Goal: Information Seeking & Learning: Learn about a topic

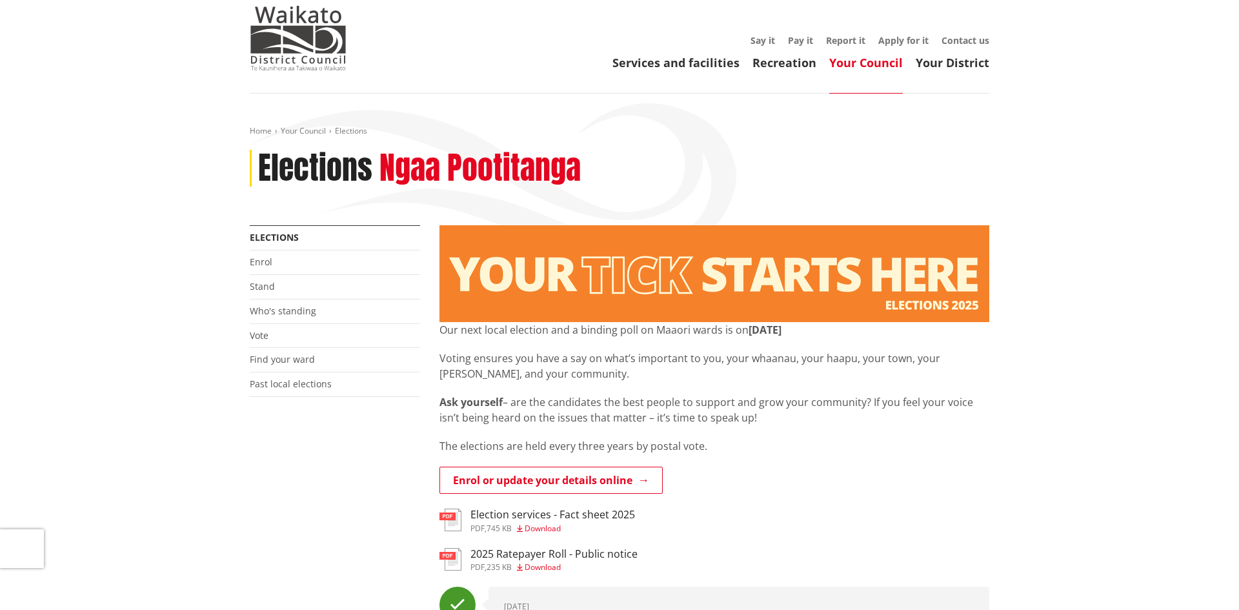
scroll to position [36, 0]
click at [301, 313] on link "Who's standing" at bounding box center [283, 310] width 66 height 12
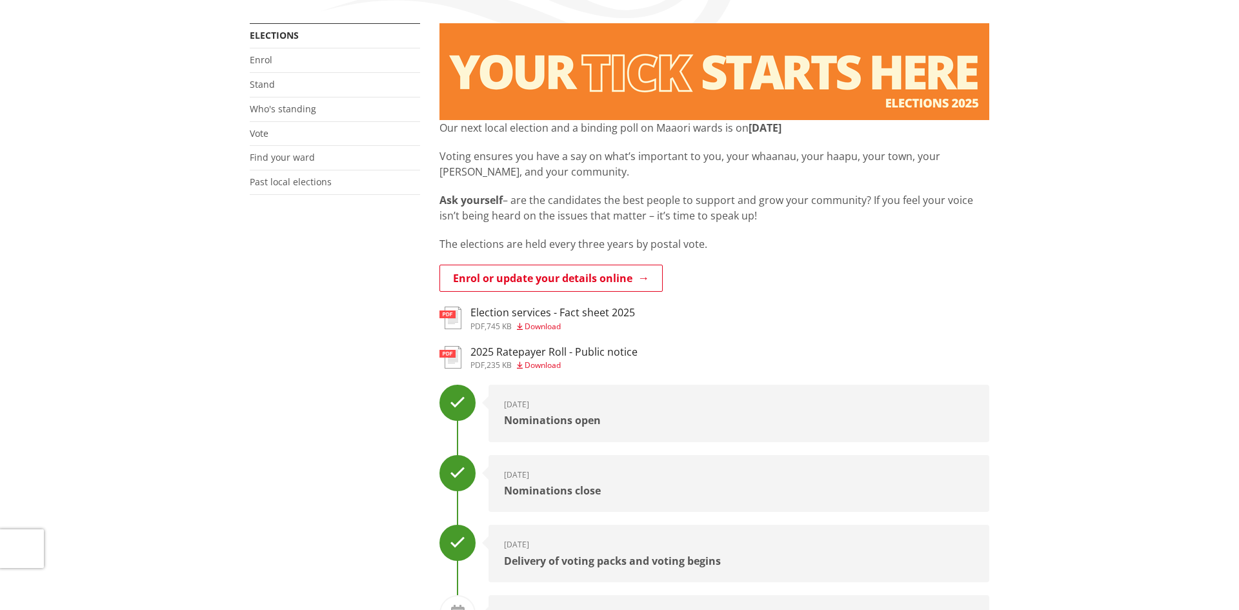
scroll to position [99, 0]
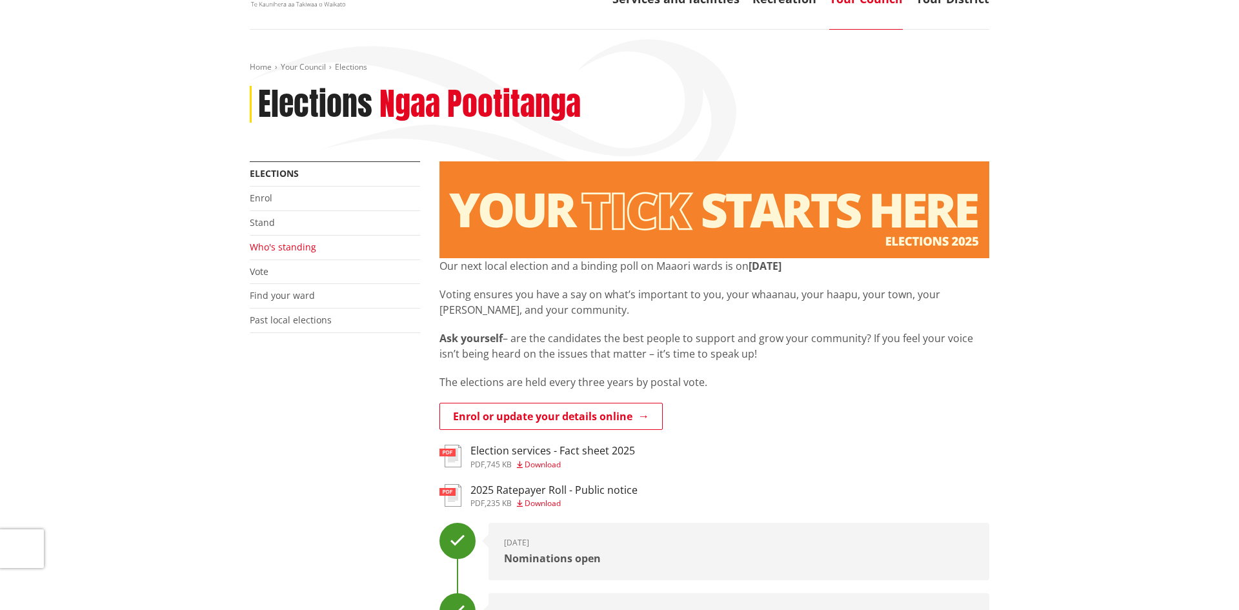
click at [269, 244] on link "Who's standing" at bounding box center [283, 247] width 66 height 12
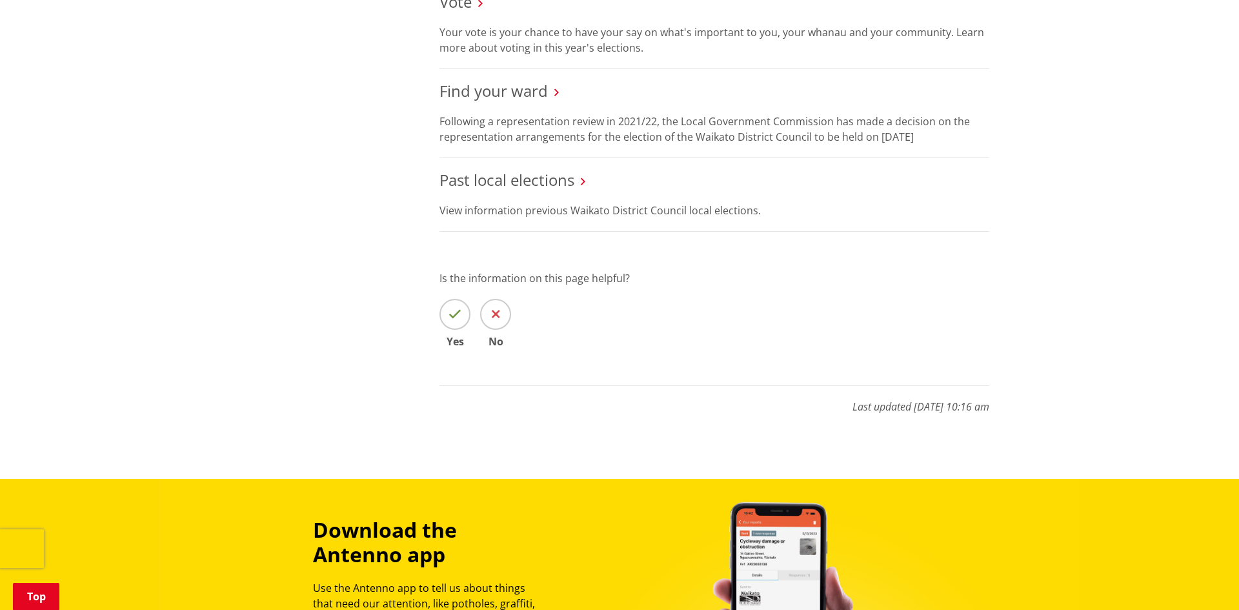
scroll to position [1798, 0]
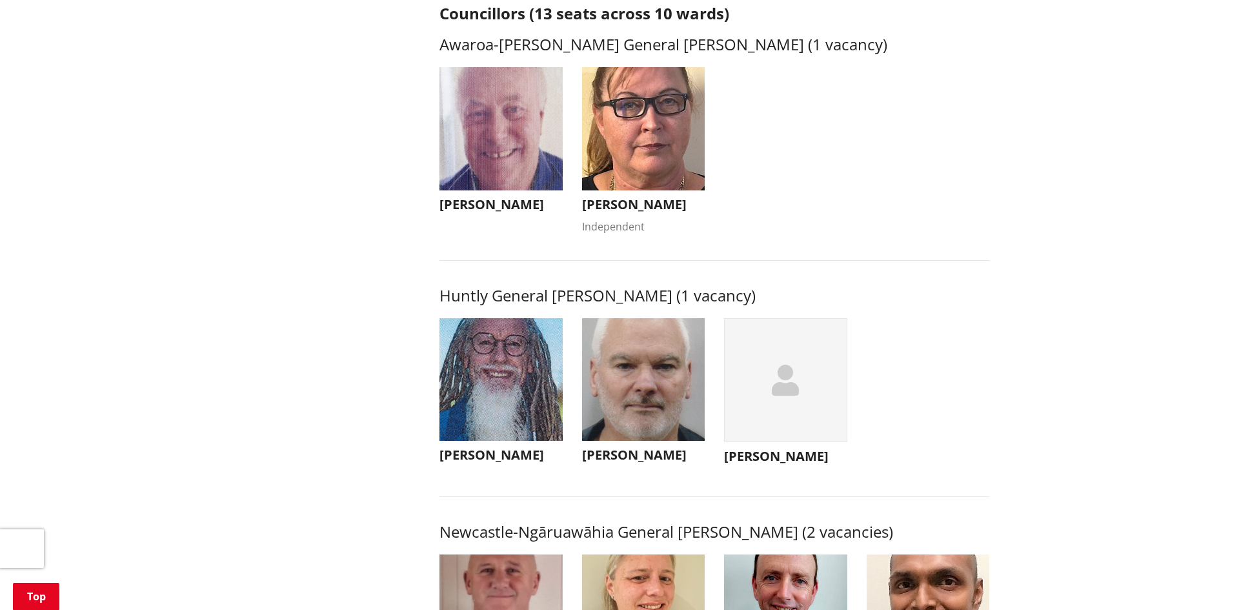
scroll to position [584, 0]
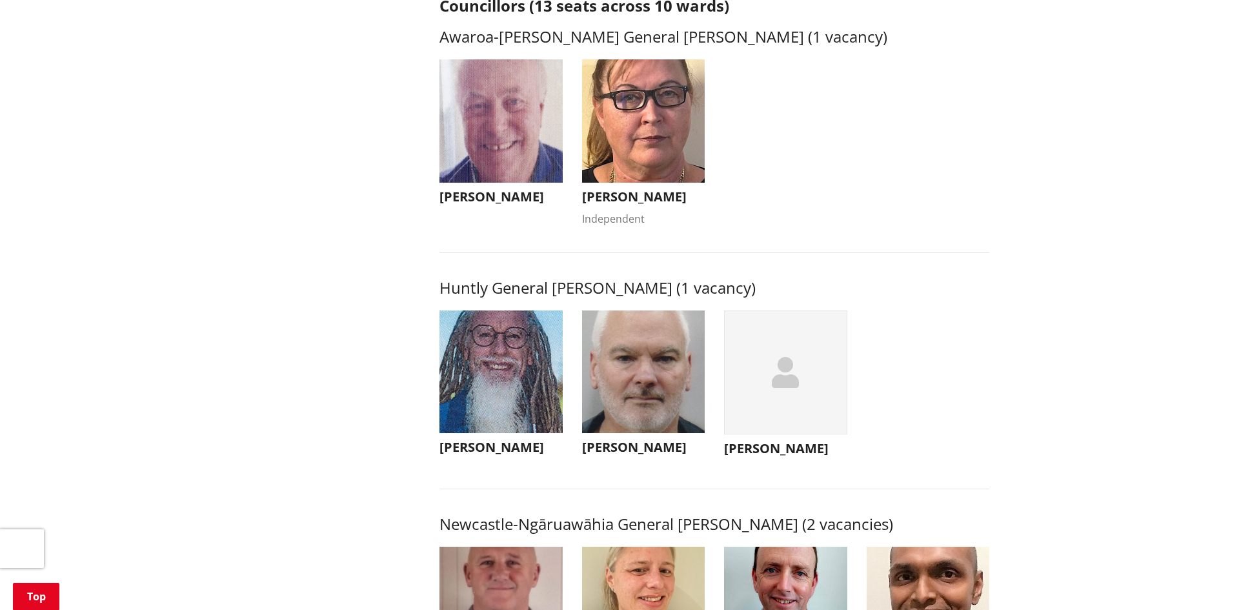
click at [526, 388] on img "button" at bounding box center [500, 371] width 123 height 123
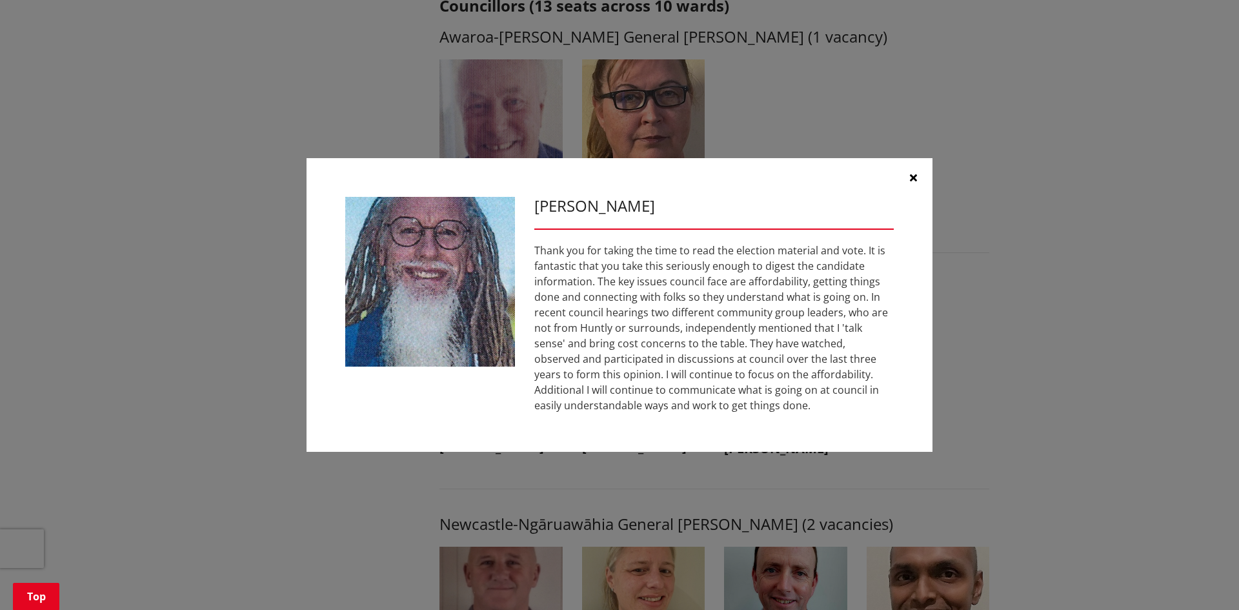
click at [923, 177] on button "button" at bounding box center [912, 177] width 39 height 39
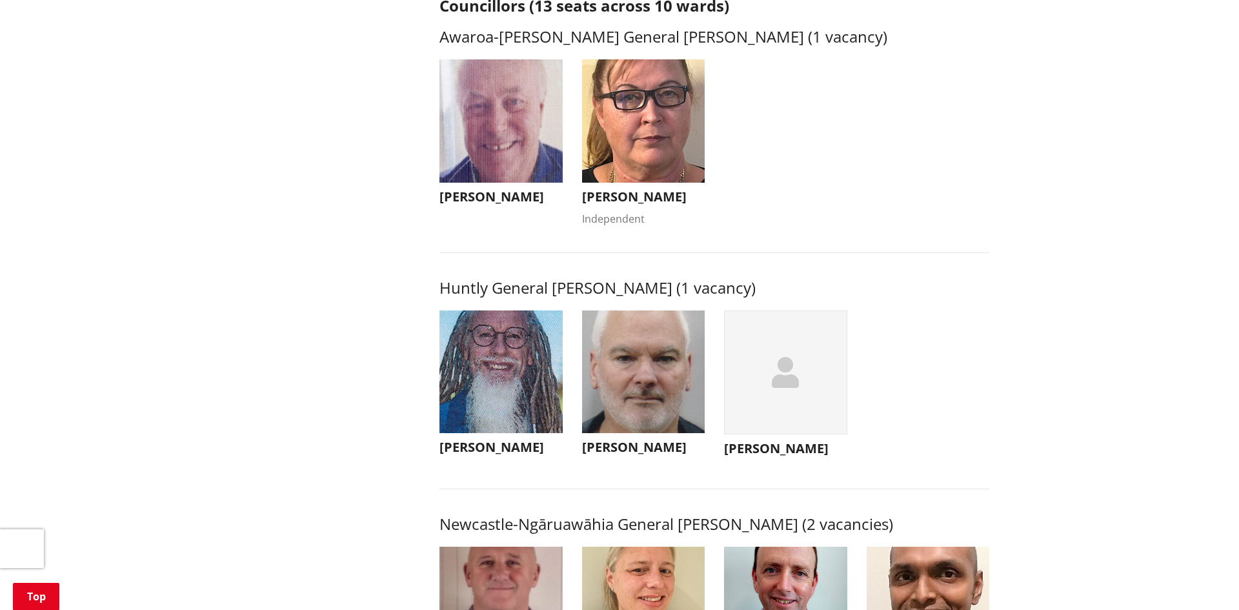
click at [671, 403] on img "button" at bounding box center [643, 371] width 123 height 123
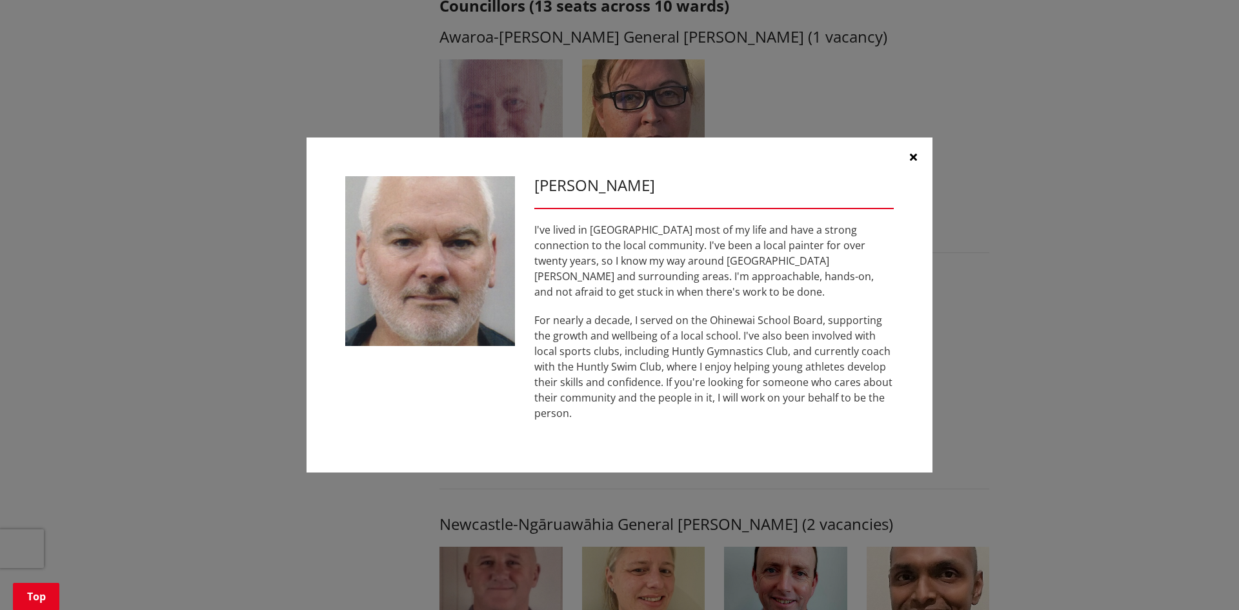
click at [917, 158] on button "button" at bounding box center [912, 156] width 39 height 39
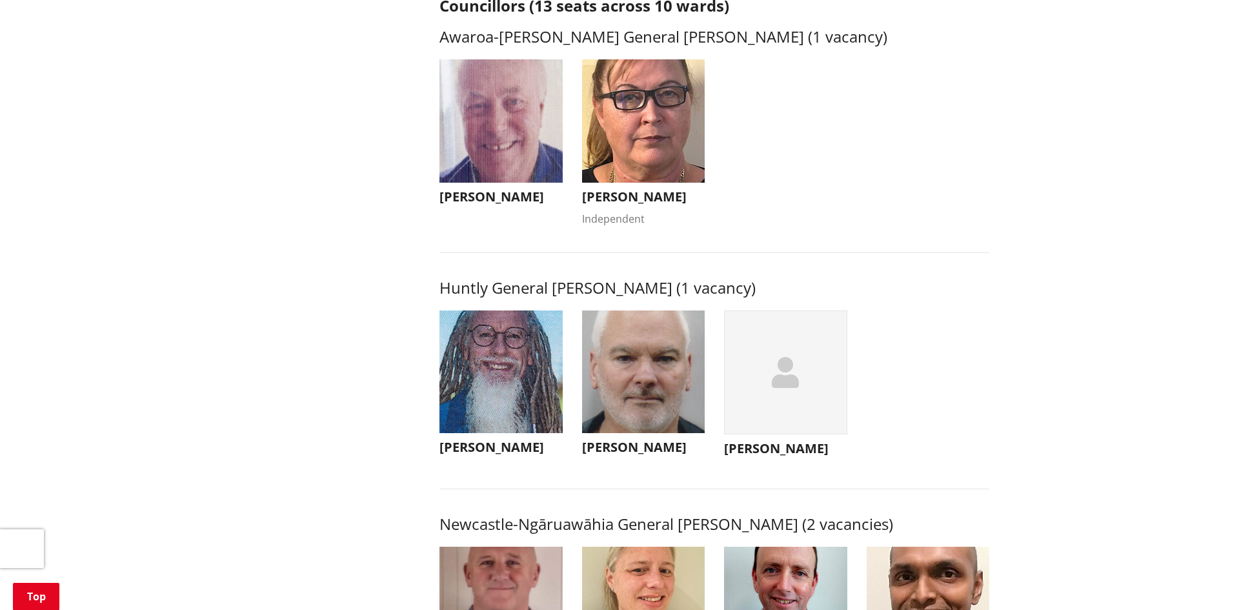
click at [757, 406] on div "button" at bounding box center [785, 372] width 123 height 124
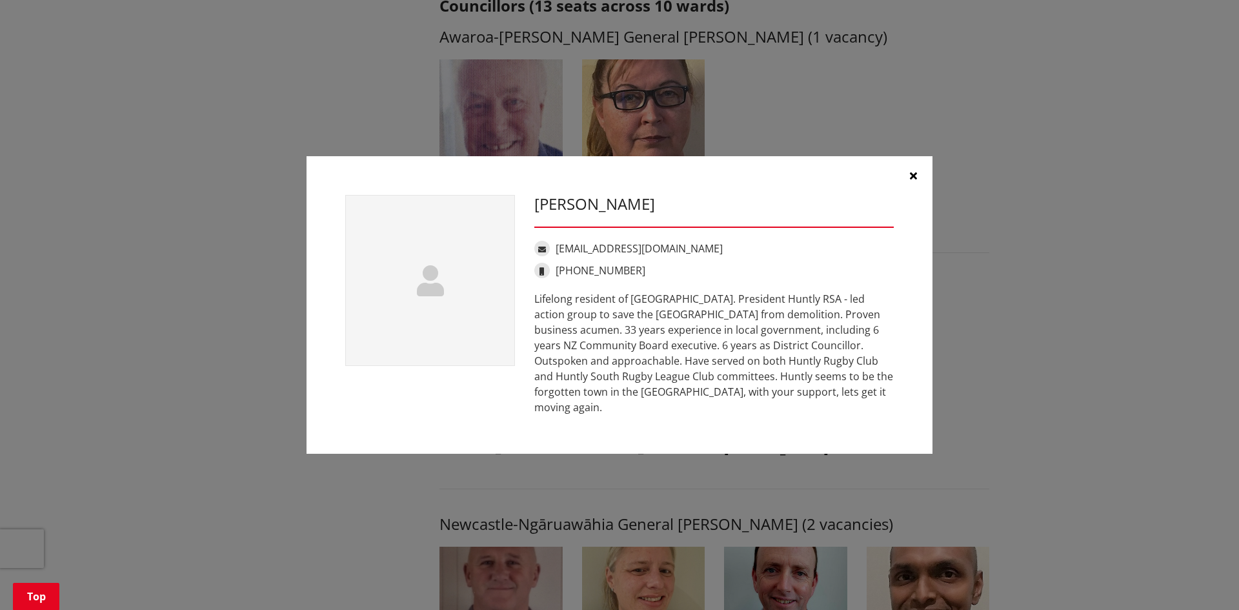
drag, startPoint x: 621, startPoint y: 319, endPoint x: 704, endPoint y: 378, distance: 101.7
click at [703, 381] on div "Lifelong resident of [GEOGRAPHIC_DATA]. President Huntly RSA - led action group…" at bounding box center [713, 353] width 359 height 124
click at [911, 181] on icon "button" at bounding box center [913, 175] width 7 height 10
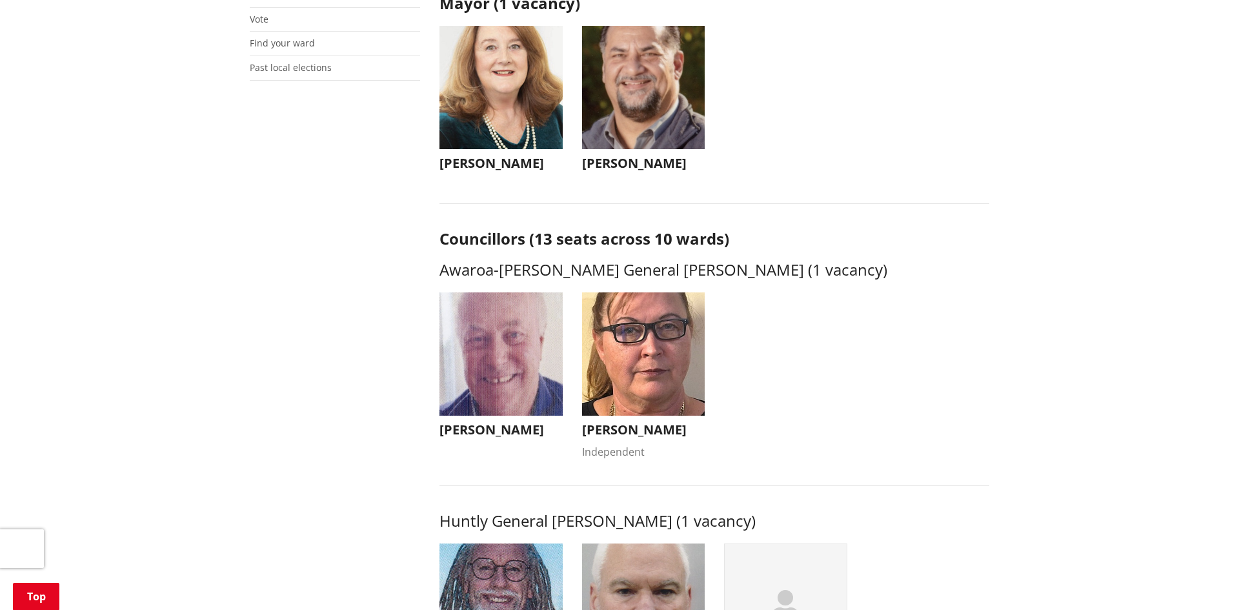
scroll to position [199, 0]
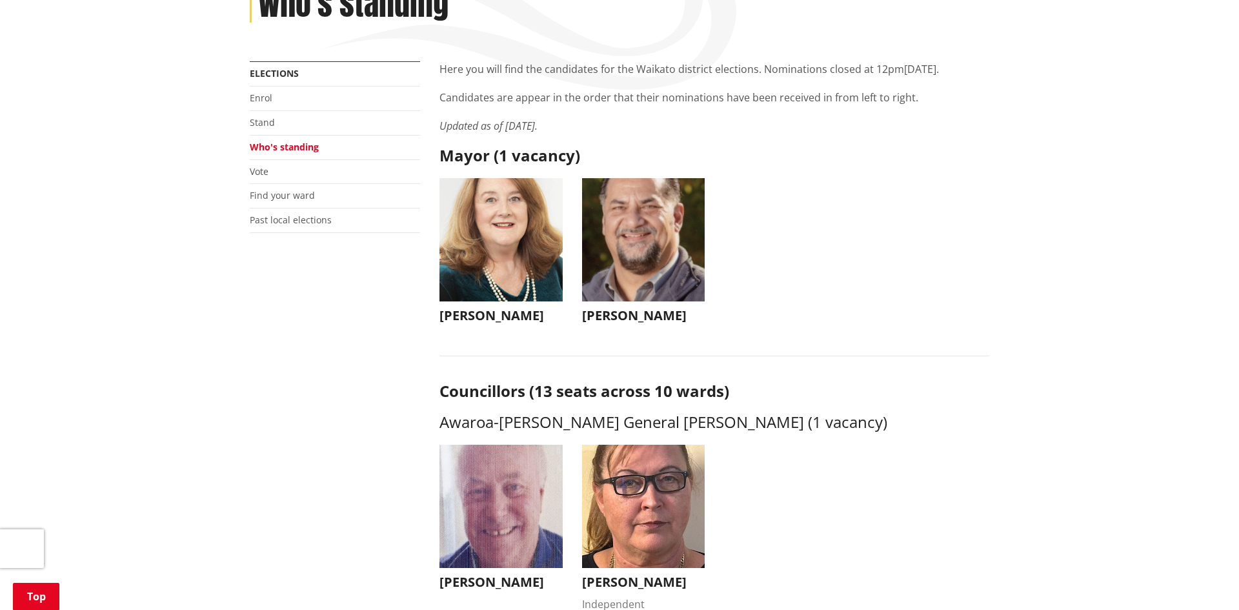
click at [513, 236] on img "button" at bounding box center [500, 239] width 123 height 123
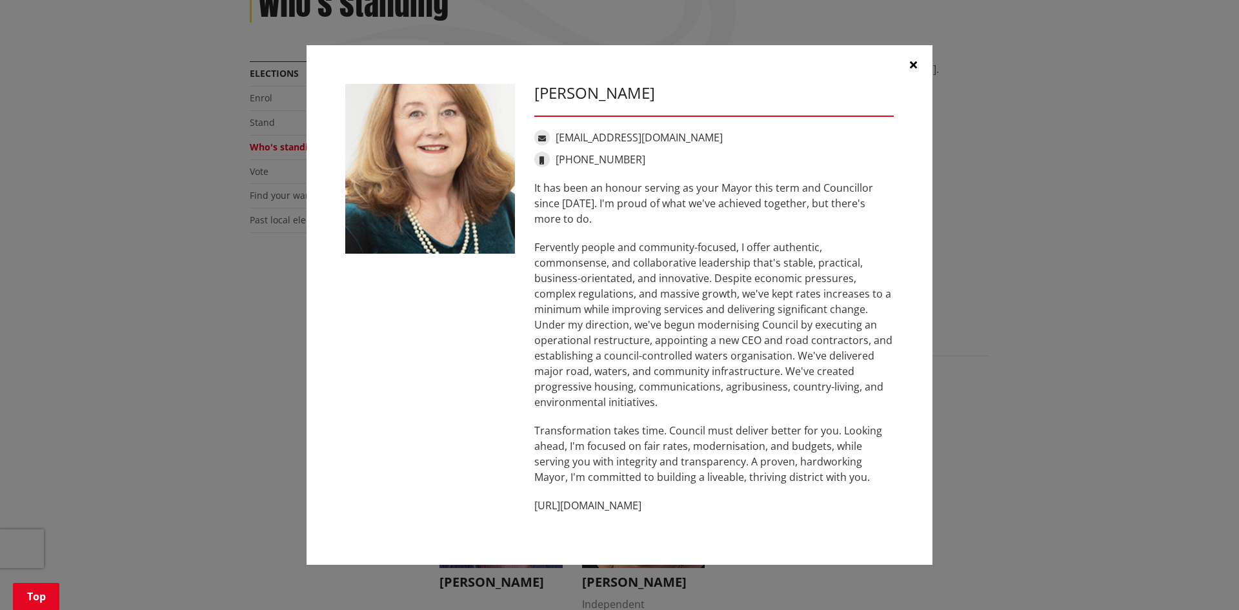
click at [915, 65] on icon "button" at bounding box center [913, 64] width 7 height 10
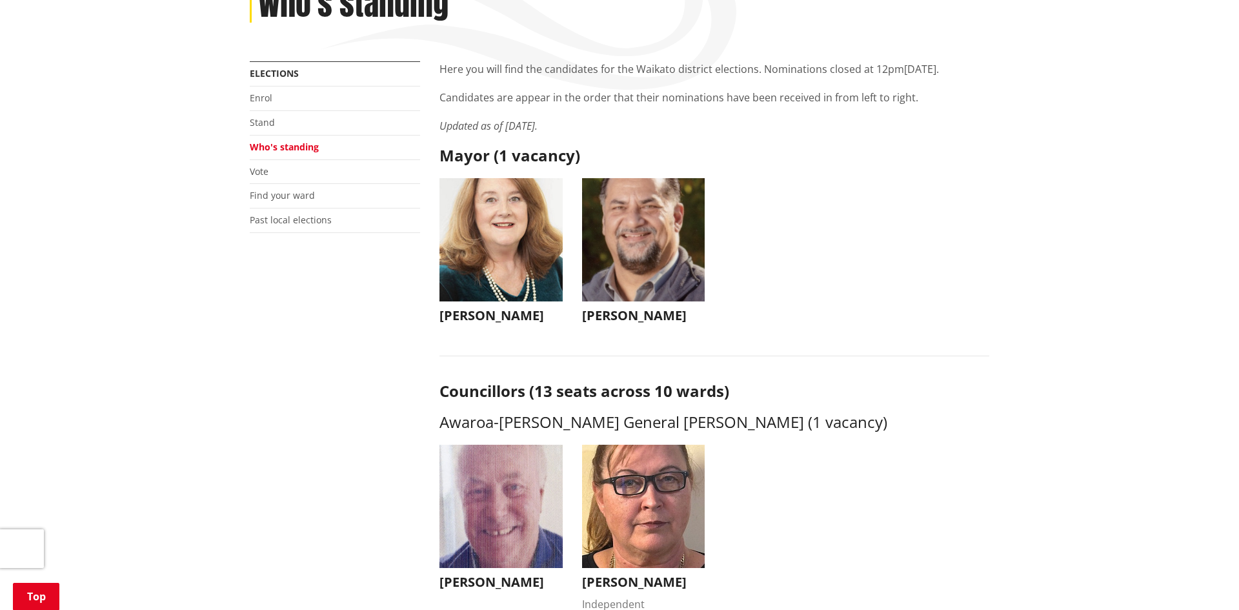
click at [652, 220] on img "button" at bounding box center [643, 239] width 123 height 123
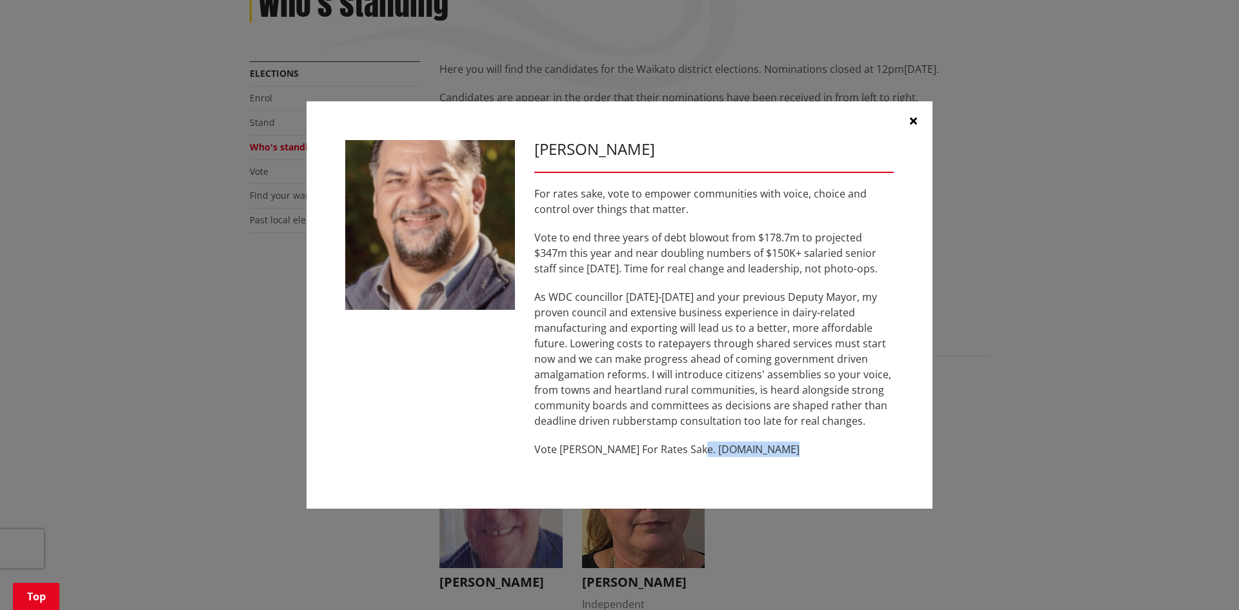
drag, startPoint x: 781, startPoint y: 448, endPoint x: 688, endPoint y: 454, distance: 92.4
click at [688, 454] on p "Vote [PERSON_NAME] For Rates Sake. [DOMAIN_NAME]" at bounding box center [713, 448] width 359 height 15
click at [910, 121] on icon "button" at bounding box center [913, 120] width 7 height 10
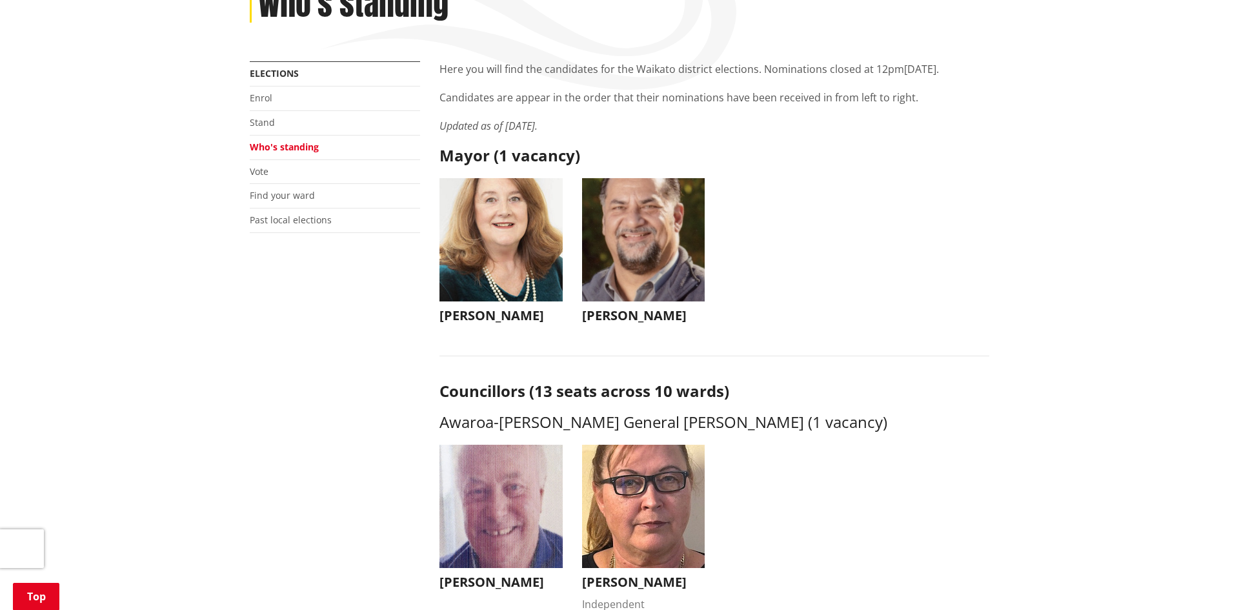
scroll to position [924, 0]
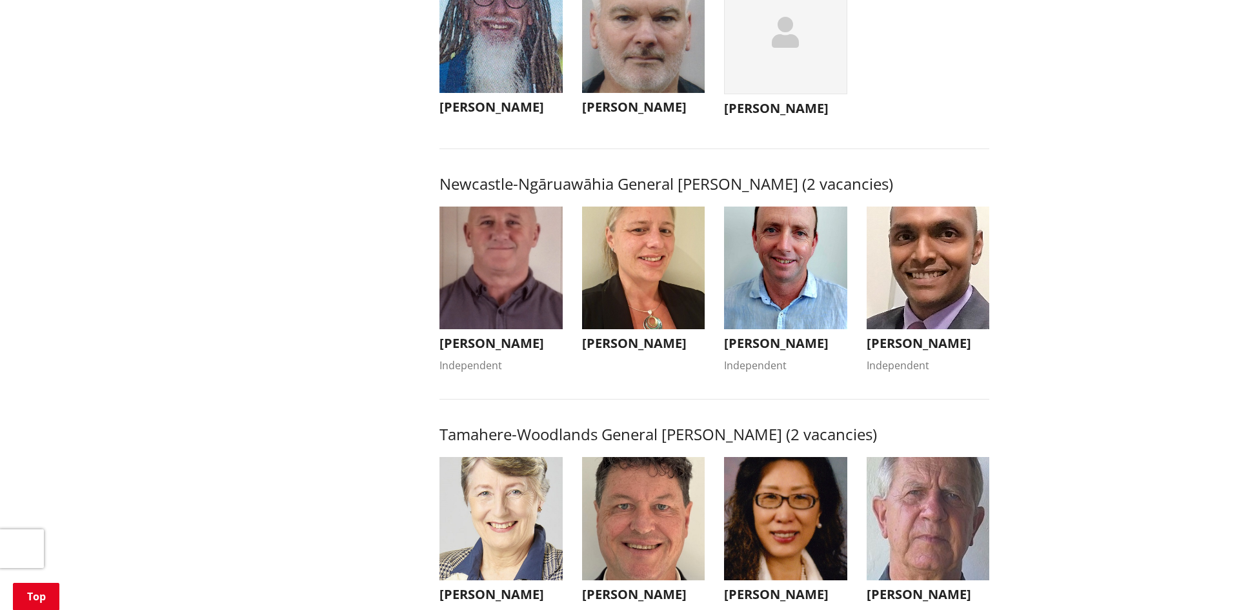
click at [509, 309] on img "button" at bounding box center [500, 267] width 123 height 123
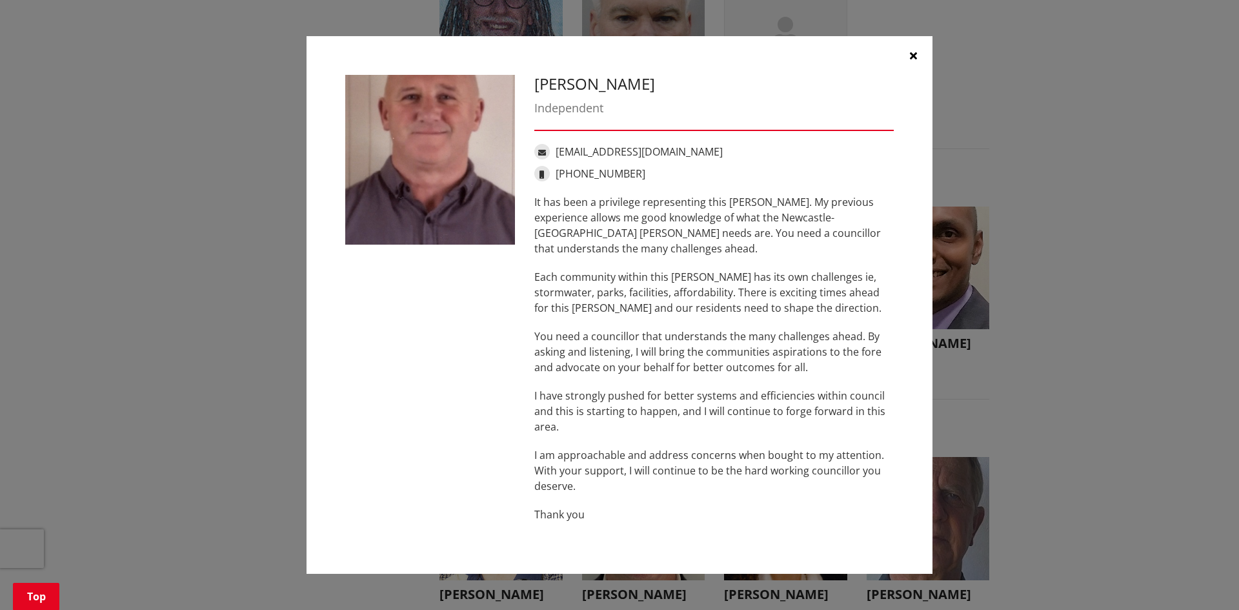
click at [916, 52] on button "button" at bounding box center [912, 55] width 39 height 39
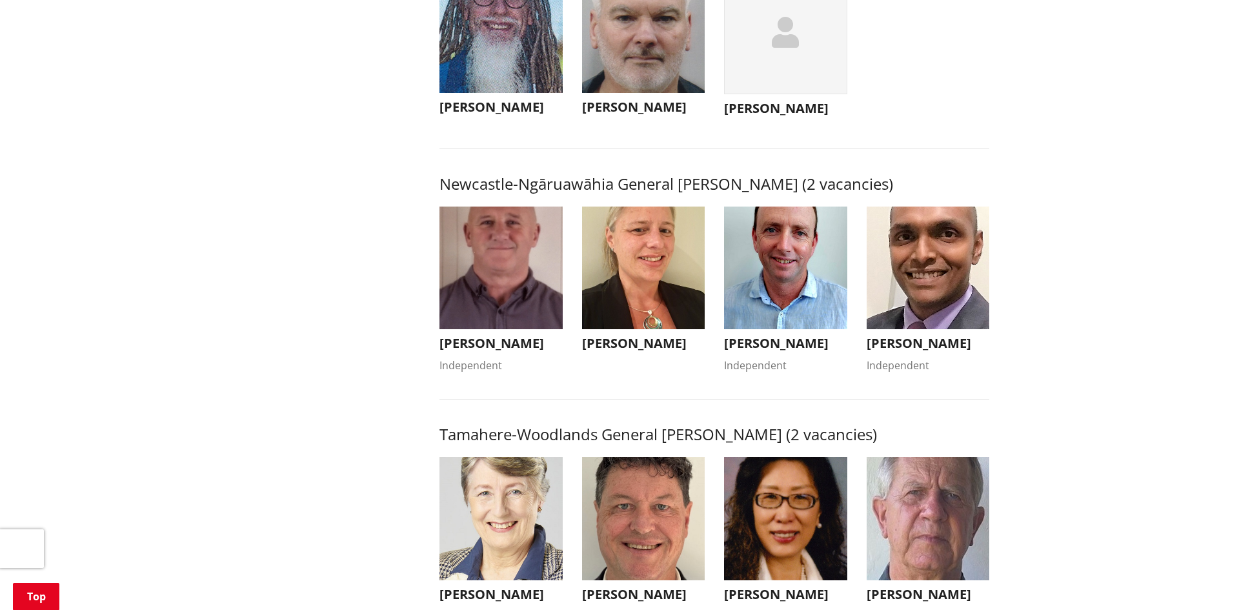
click at [812, 285] on img "button" at bounding box center [785, 267] width 123 height 123
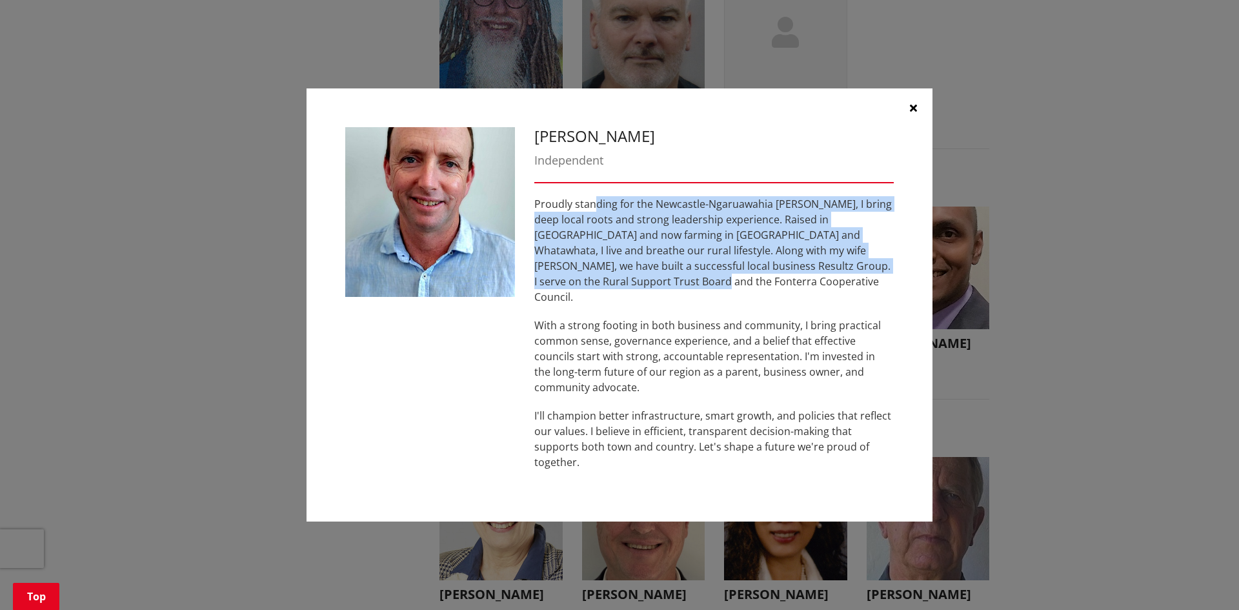
drag, startPoint x: 594, startPoint y: 208, endPoint x: 685, endPoint y: 289, distance: 121.6
click at [685, 289] on div "[PERSON_NAME] Independent Proudly standing for the Newcastle-Ngaruawahia [PERSO…" at bounding box center [713, 305] width 379 height 356
click at [659, 278] on p "Proudly standing for the Newcastle-Ngaruawahia [PERSON_NAME], I bring deep loca…" at bounding box center [713, 250] width 359 height 108
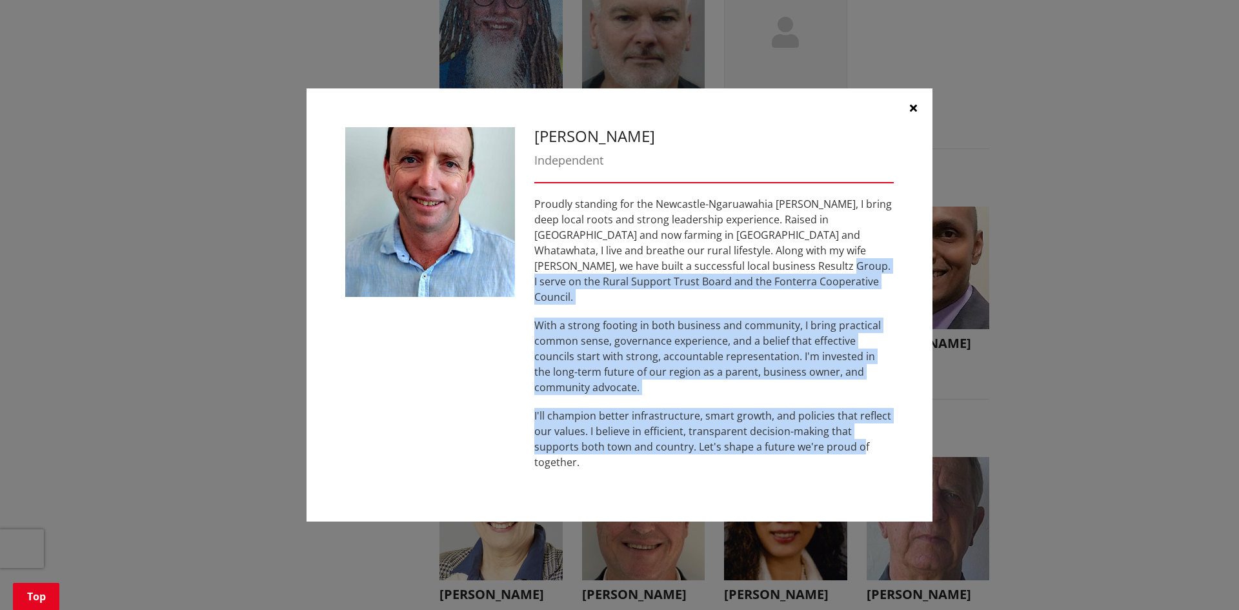
drag, startPoint x: 688, startPoint y: 283, endPoint x: 810, endPoint y: 439, distance: 198.6
click at [814, 443] on div "Proudly standing for the Newcastle-Ngaruawahia [PERSON_NAME], I bring deep loca…" at bounding box center [713, 333] width 359 height 274
click at [807, 428] on p "I'll champion better infrastructure, smart growth, and policies that reflect ou…" at bounding box center [713, 439] width 359 height 62
click at [915, 113] on icon "button" at bounding box center [913, 108] width 7 height 10
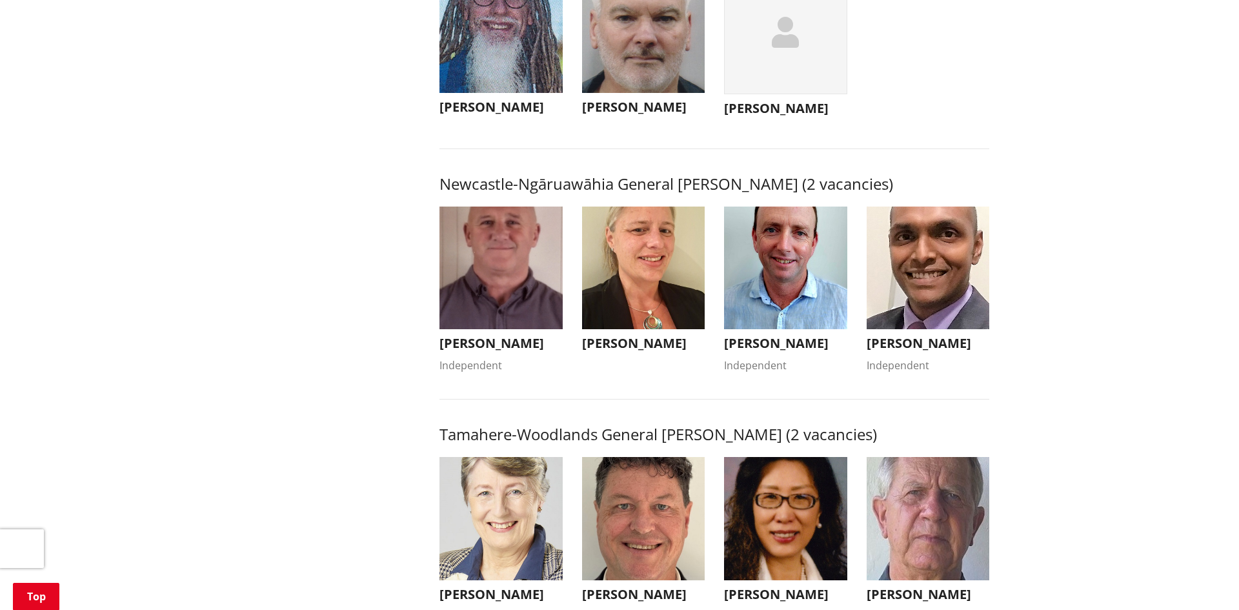
click at [526, 351] on h3 "[PERSON_NAME]" at bounding box center [500, 342] width 123 height 15
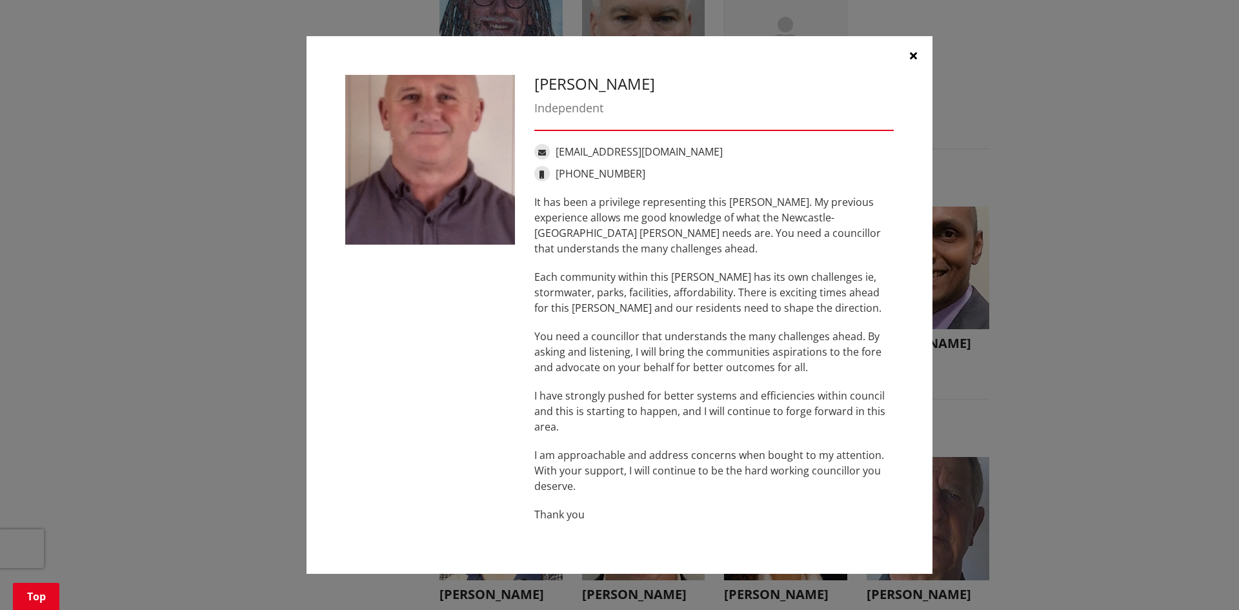
click at [915, 57] on icon "button" at bounding box center [913, 55] width 7 height 10
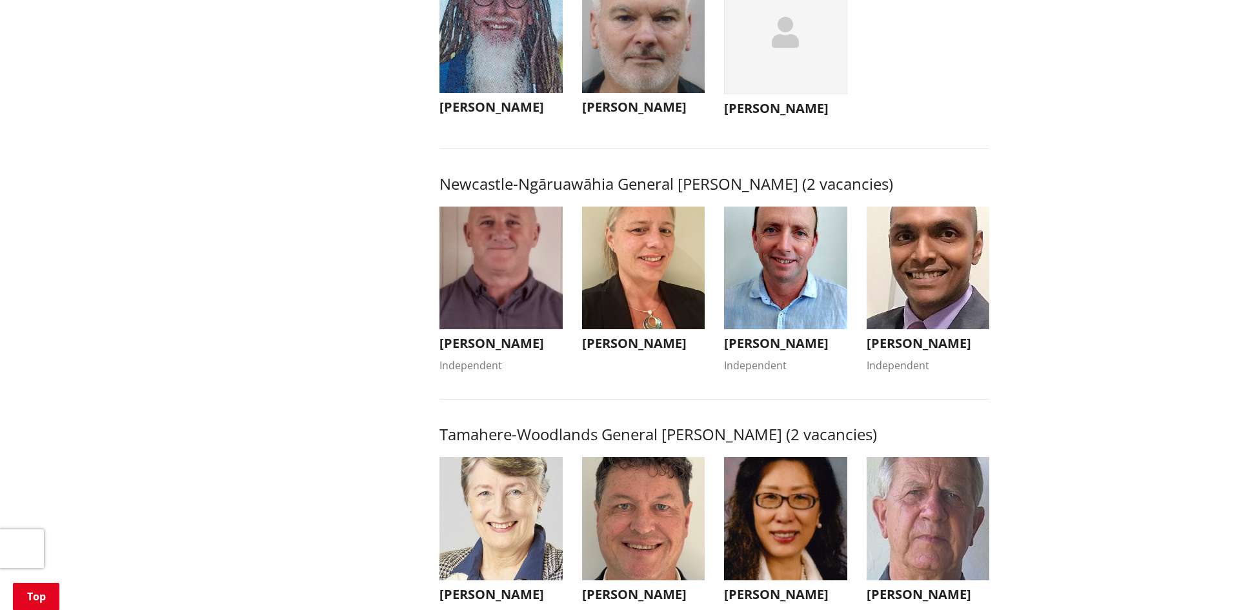
click at [670, 305] on img "button" at bounding box center [643, 267] width 123 height 123
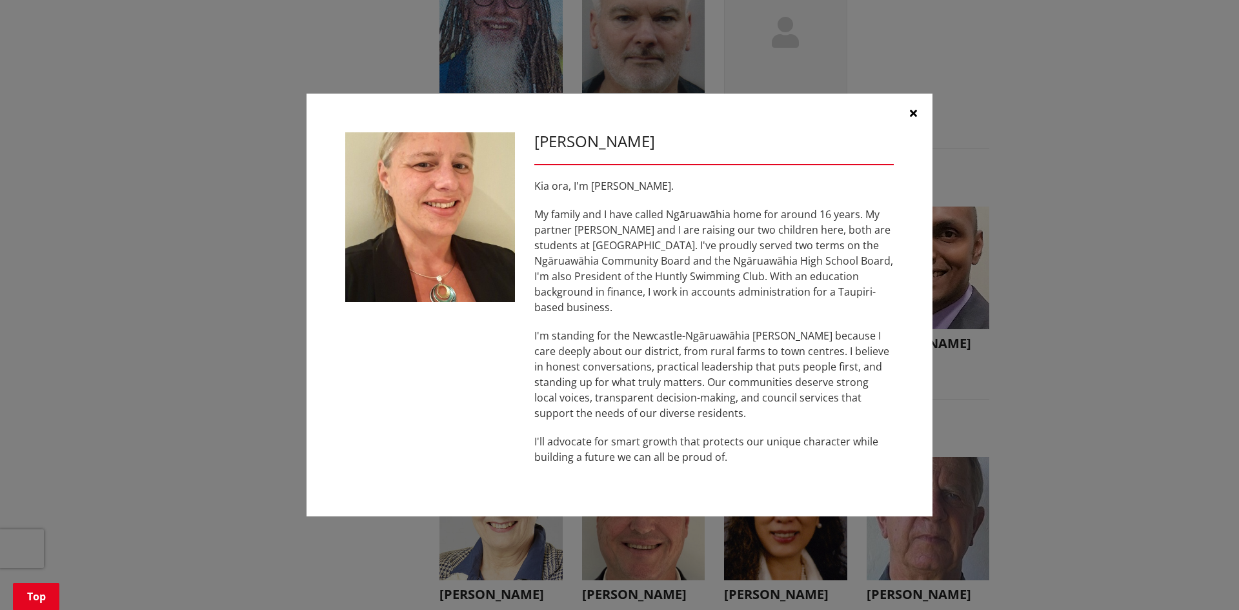
click at [922, 123] on button "button" at bounding box center [912, 113] width 39 height 39
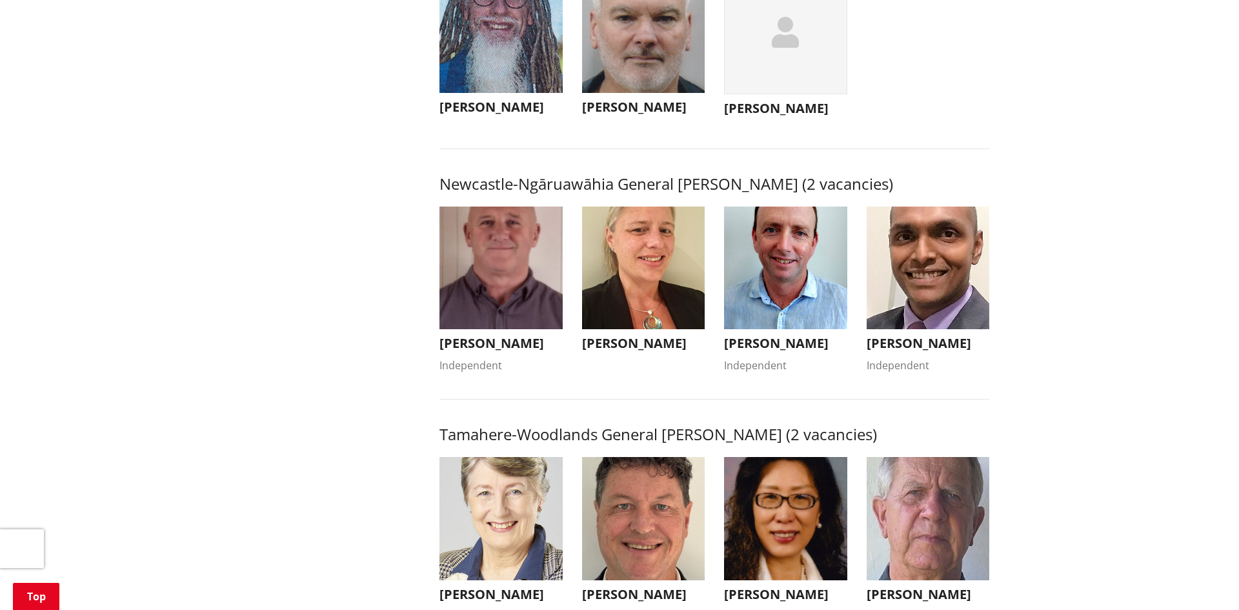
click at [932, 351] on h3 "[PERSON_NAME]" at bounding box center [927, 342] width 123 height 15
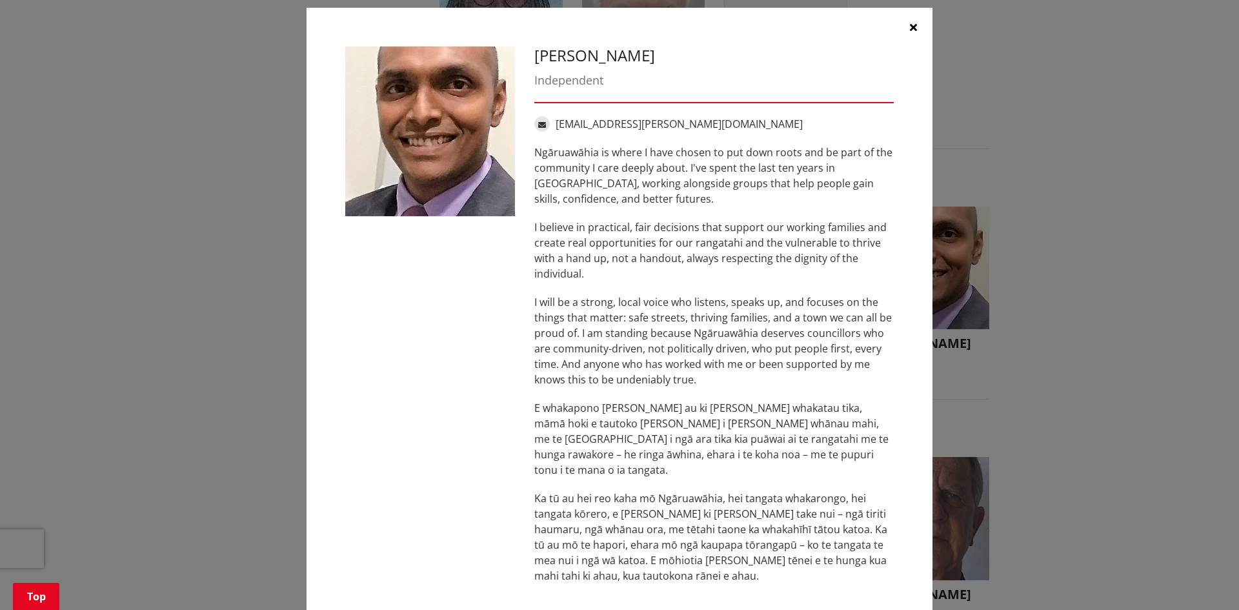
scroll to position [14, 0]
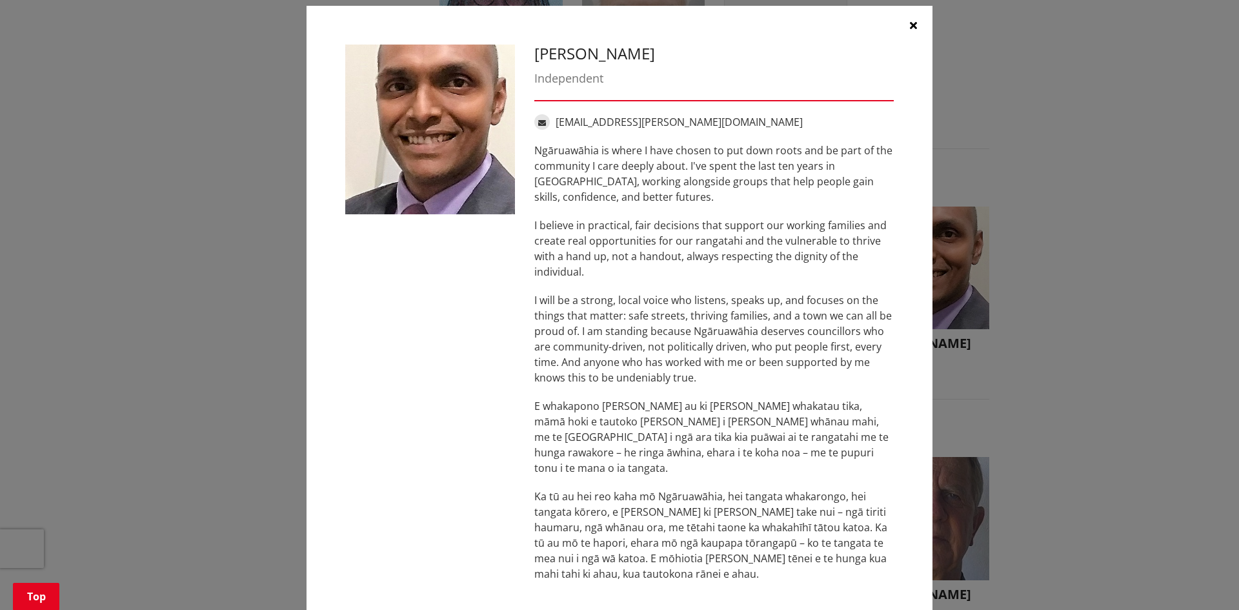
click at [911, 33] on button "button" at bounding box center [912, 25] width 39 height 39
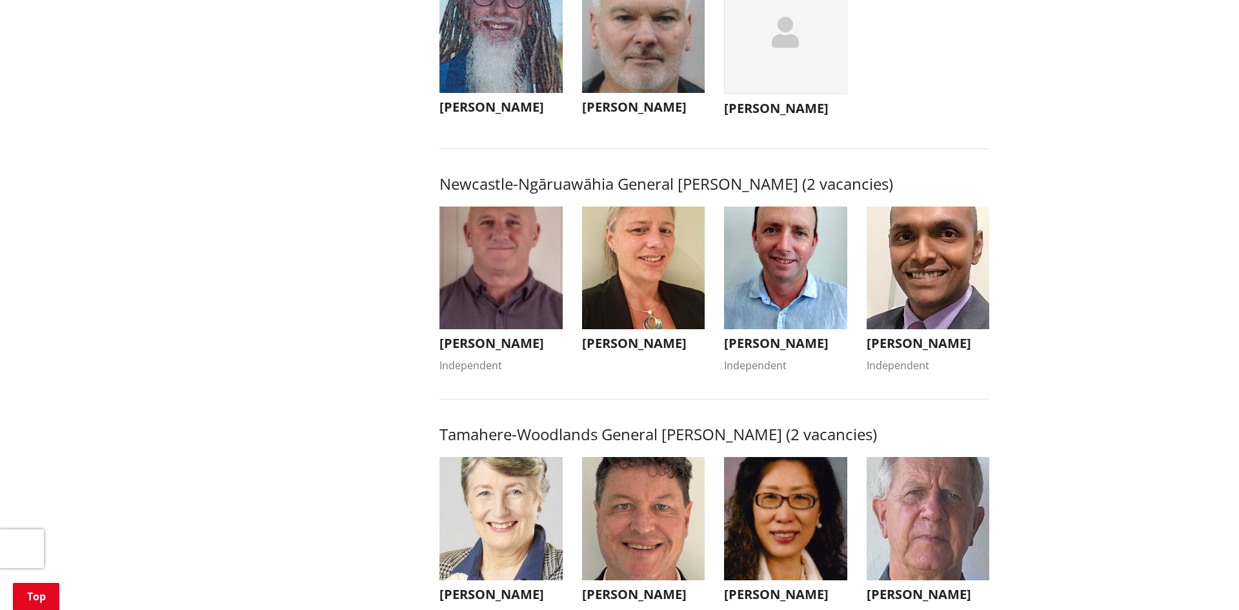
click at [804, 304] on img "button" at bounding box center [785, 267] width 123 height 123
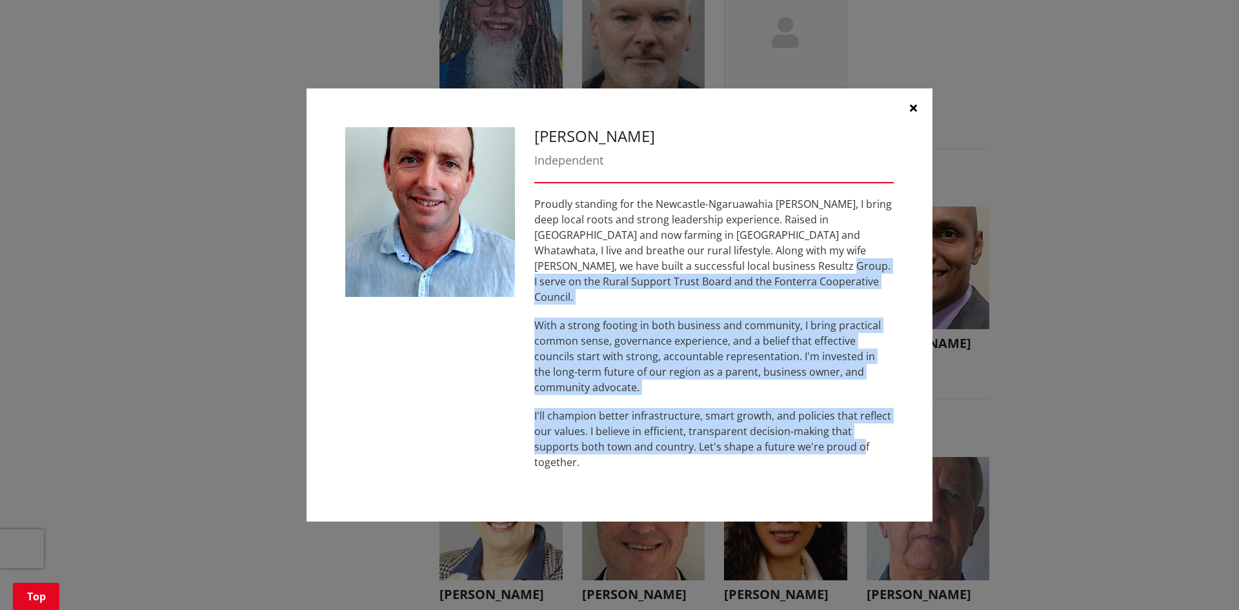
click at [766, 358] on p "With a strong footing in both business and community, I bring practical common …" at bounding box center [713, 355] width 359 height 77
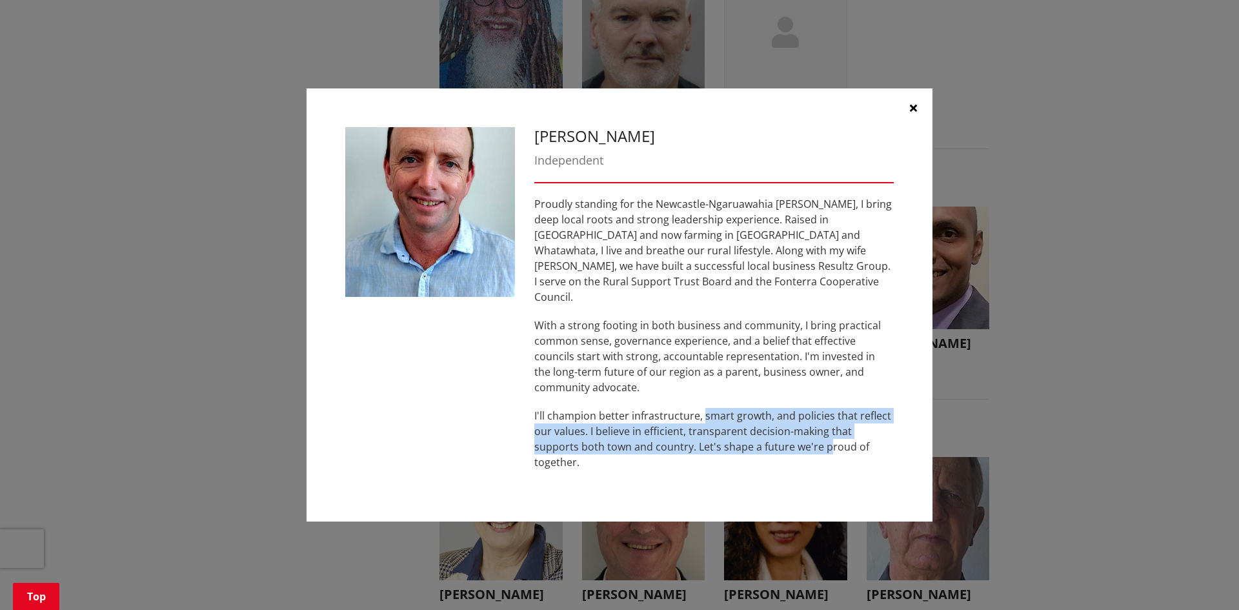
drag, startPoint x: 702, startPoint y: 416, endPoint x: 784, endPoint y: 432, distance: 83.5
click at [782, 439] on p "I'll champion better infrastructure, smart growth, and policies that reflect ou…" at bounding box center [713, 439] width 359 height 62
drag, startPoint x: 784, startPoint y: 432, endPoint x: 788, endPoint y: 426, distance: 7.0
click at [785, 434] on p "I'll champion better infrastructure, smart growth, and policies that reflect ou…" at bounding box center [713, 439] width 359 height 62
click at [911, 113] on icon "button" at bounding box center [913, 108] width 7 height 10
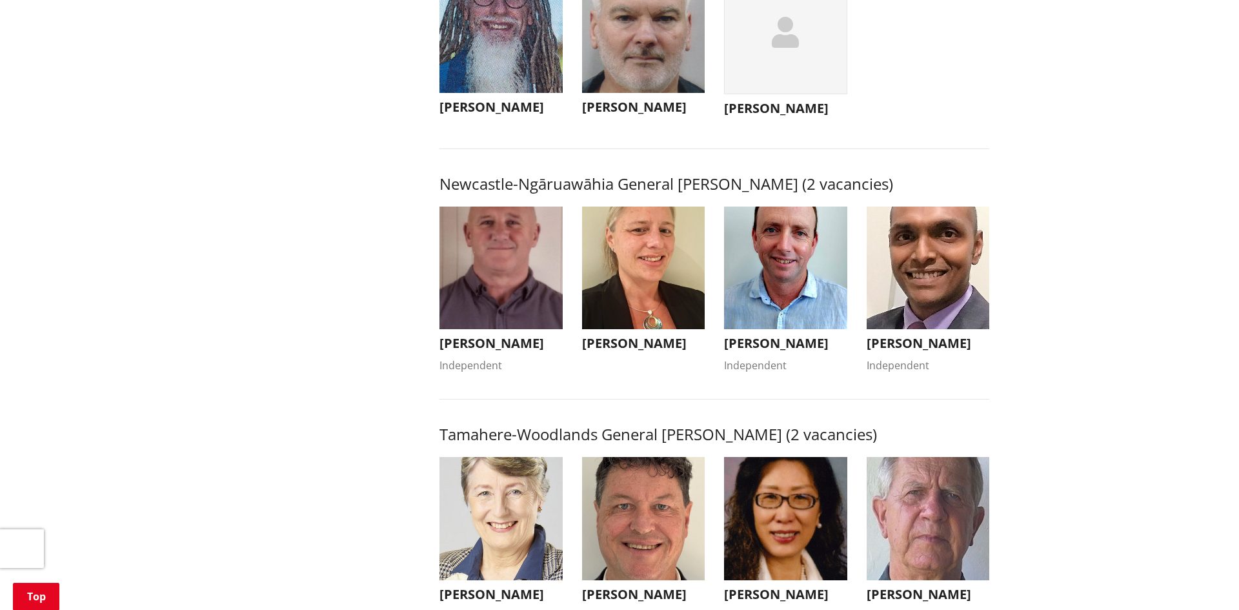
click at [543, 314] on img "button" at bounding box center [500, 267] width 123 height 123
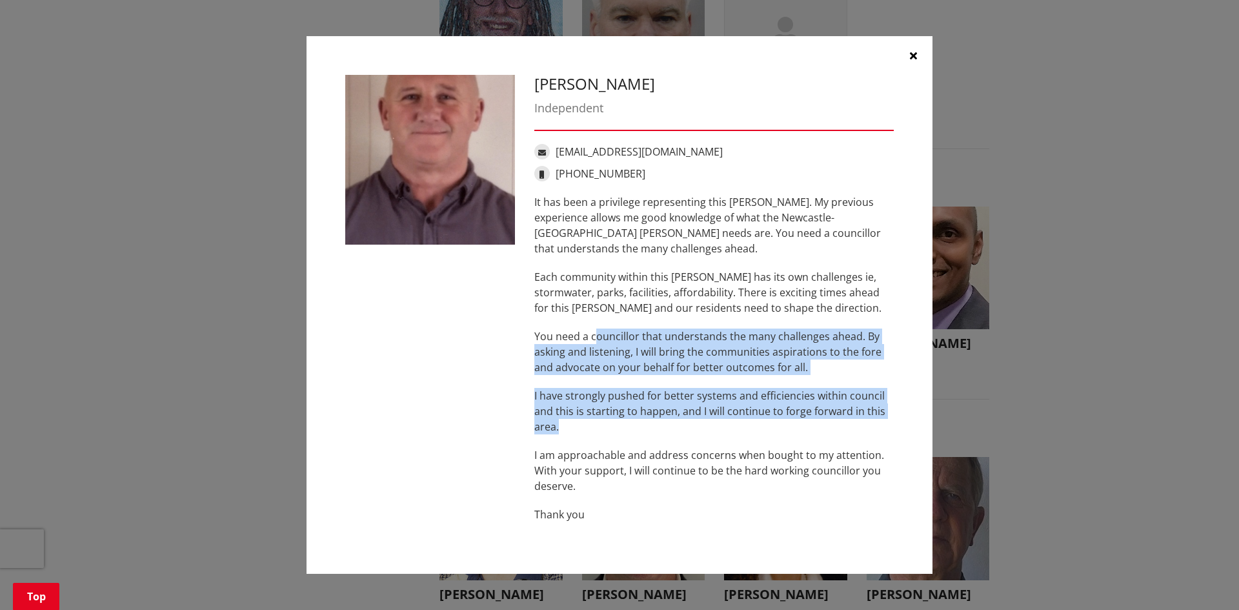
drag, startPoint x: 610, startPoint y: 334, endPoint x: 771, endPoint y: 424, distance: 184.0
click at [771, 424] on div "It has been a privilege representing this [PERSON_NAME]. My previous experience…" at bounding box center [713, 358] width 359 height 328
drag, startPoint x: 917, startPoint y: 51, endPoint x: 913, endPoint y: 90, distance: 39.6
click at [921, 50] on button "button" at bounding box center [912, 55] width 39 height 39
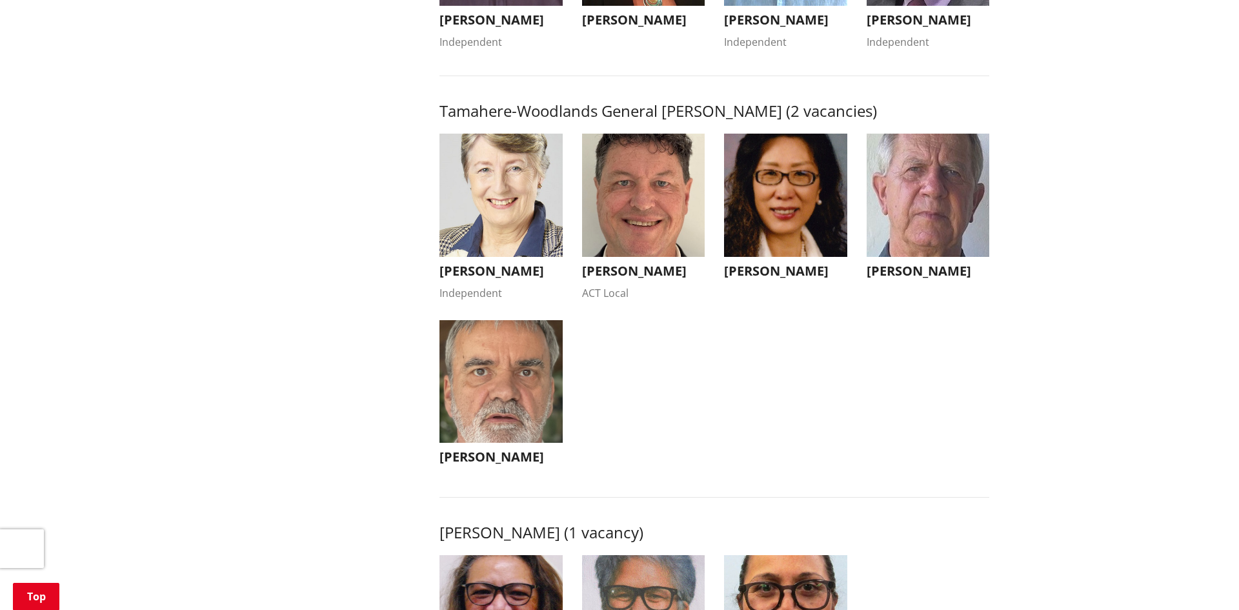
scroll to position [1250, 0]
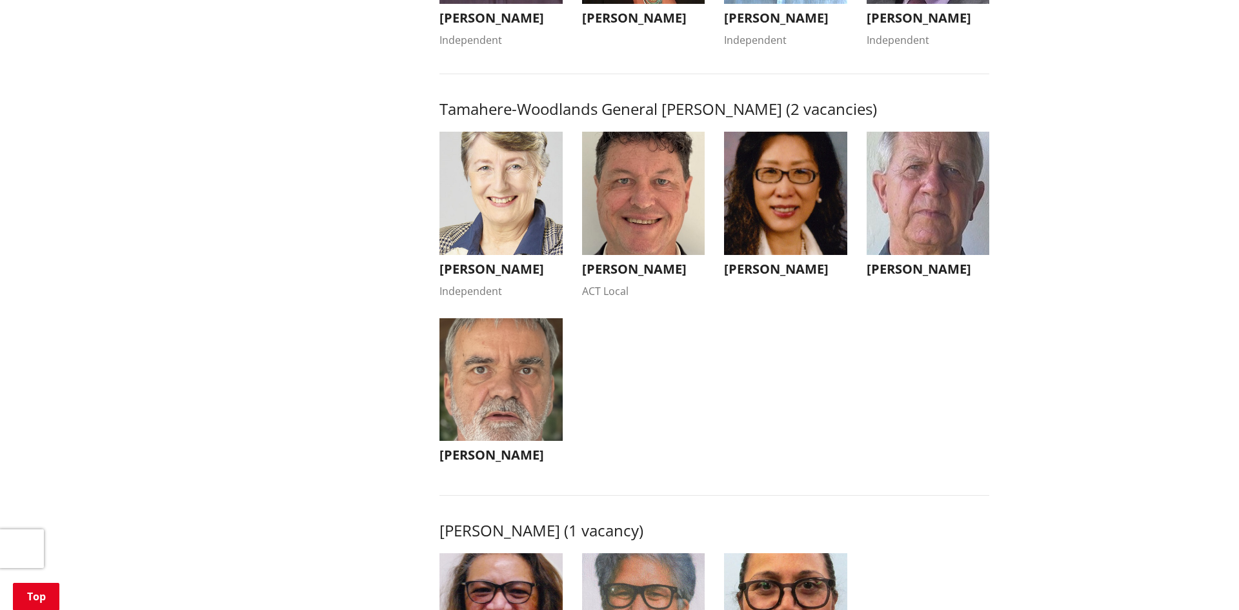
click at [533, 361] on img "button" at bounding box center [500, 379] width 123 height 123
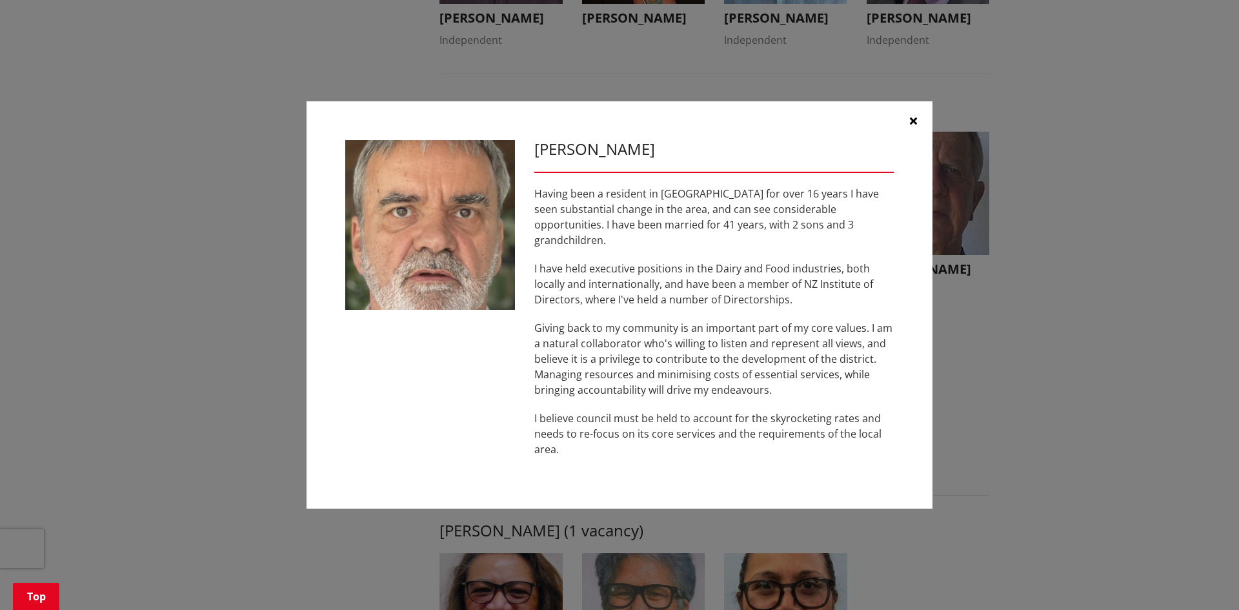
click at [916, 126] on icon "button" at bounding box center [913, 120] width 7 height 10
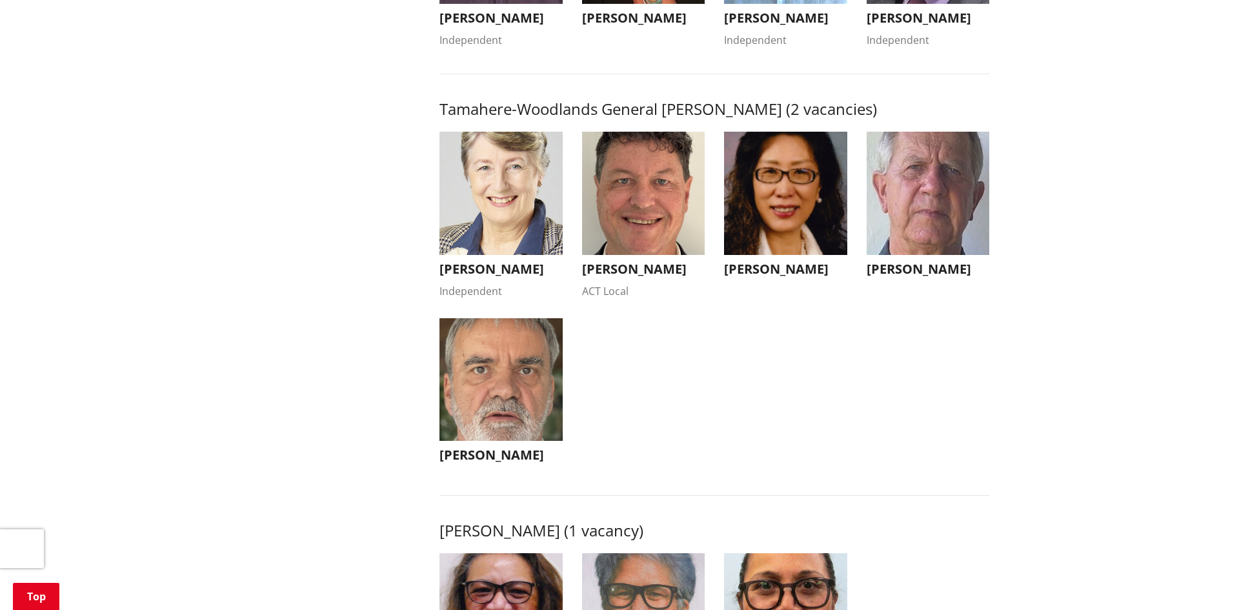
click at [941, 195] on img "button" at bounding box center [927, 193] width 123 height 123
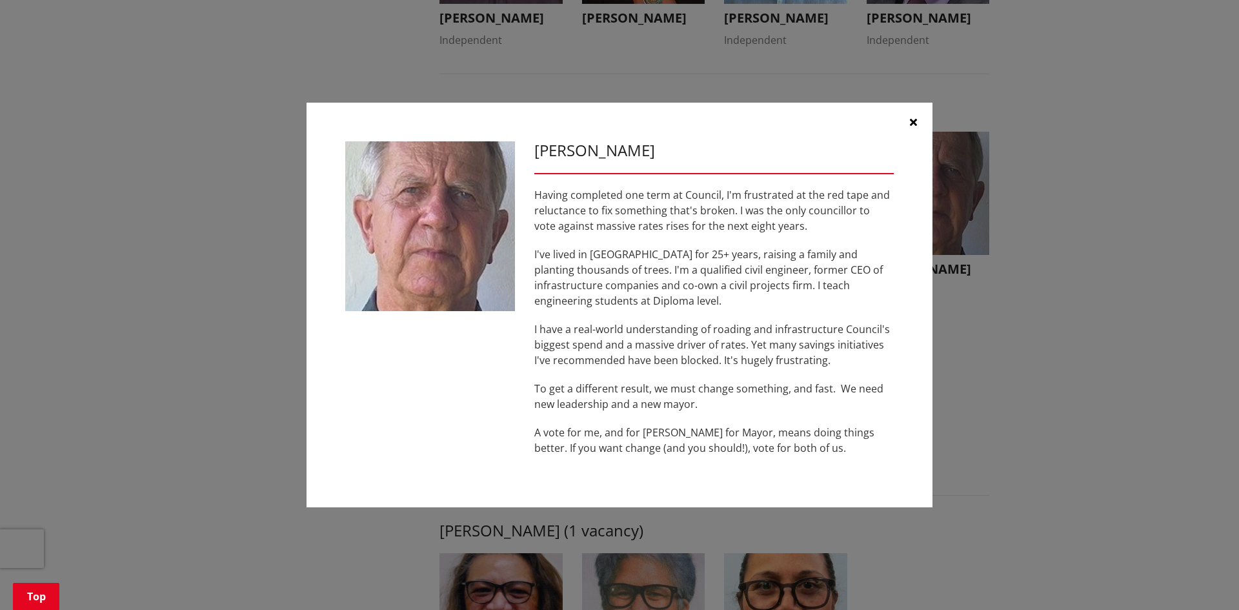
click at [906, 114] on button "button" at bounding box center [912, 122] width 39 height 39
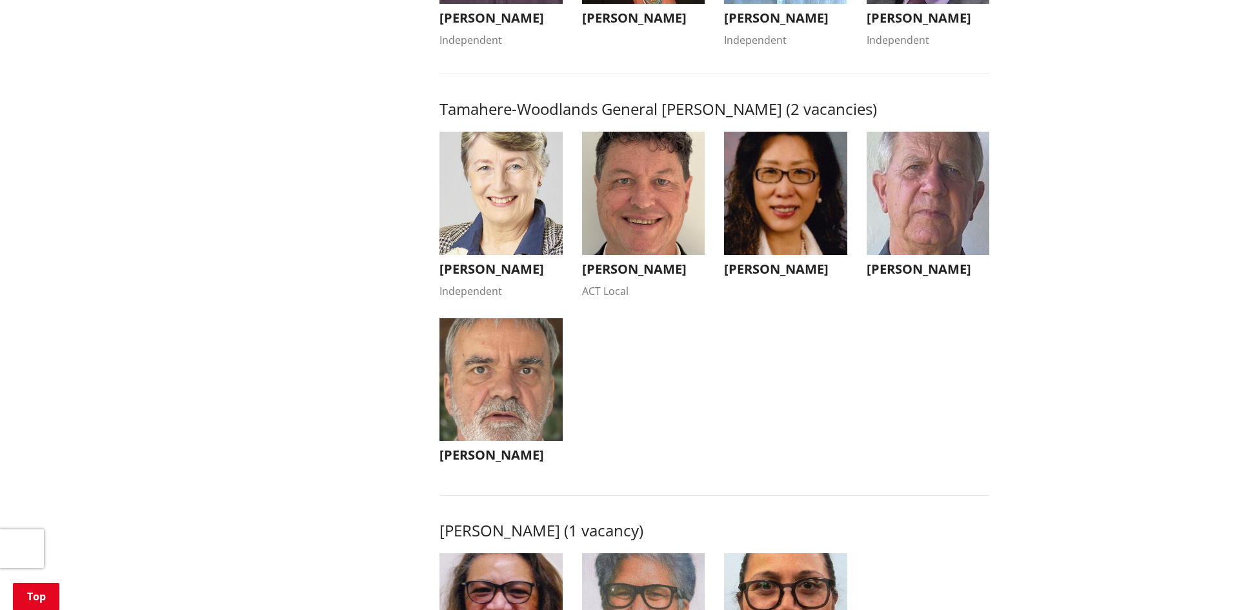
click at [802, 190] on img "button" at bounding box center [785, 193] width 123 height 123
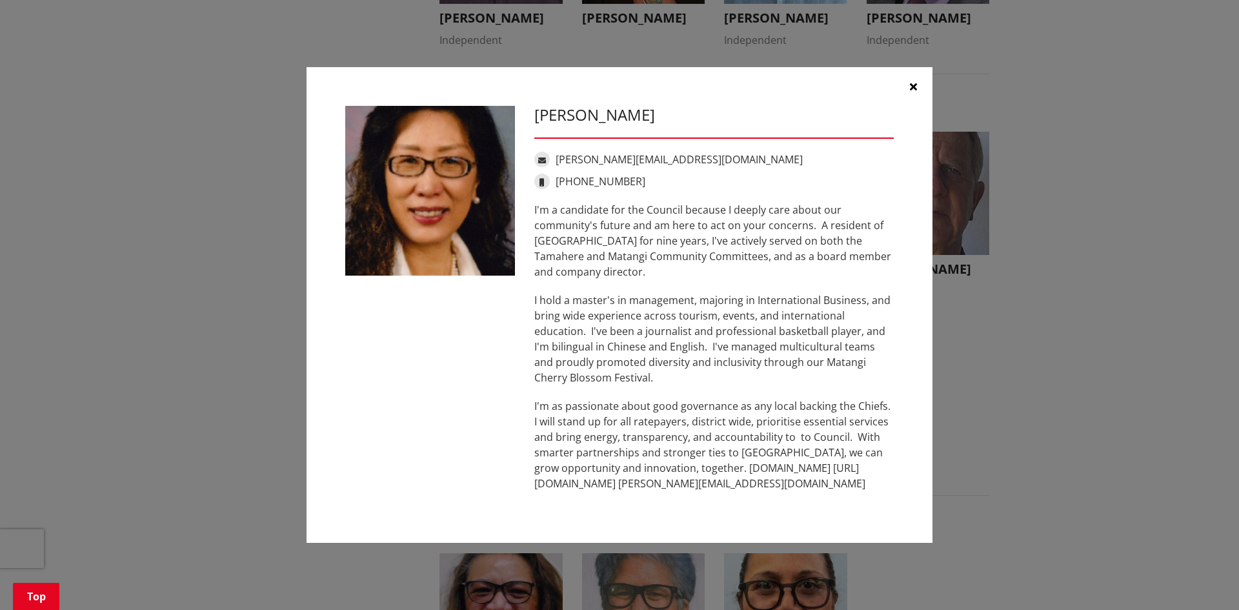
click at [917, 88] on button "button" at bounding box center [912, 86] width 39 height 39
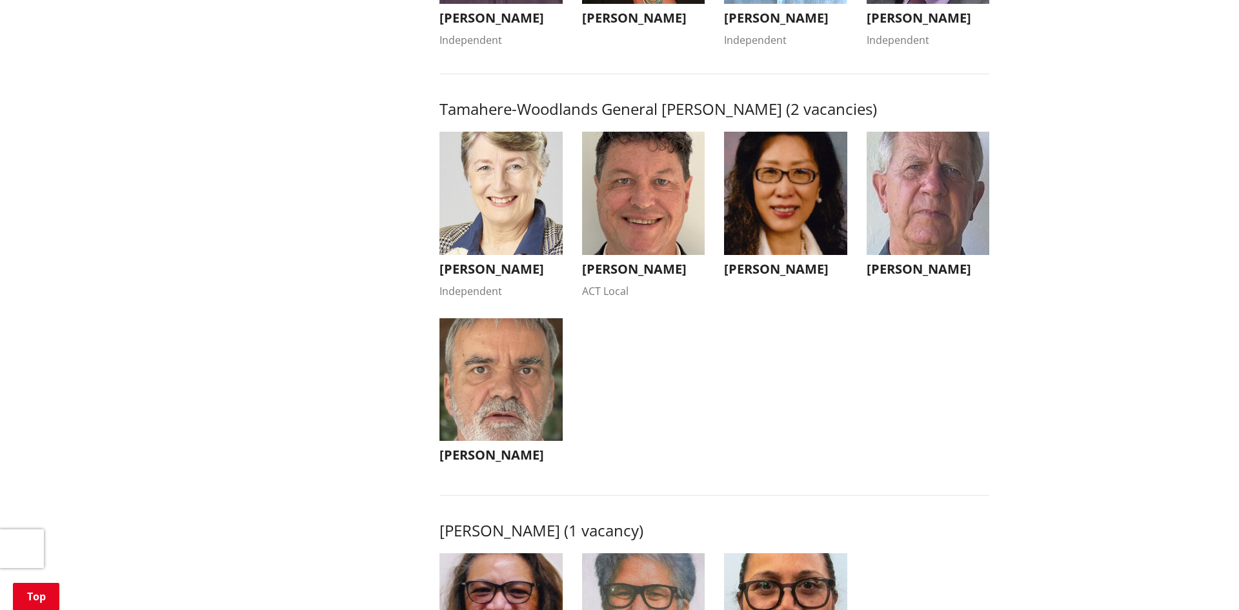
click at [509, 234] on img "button" at bounding box center [500, 193] width 123 height 123
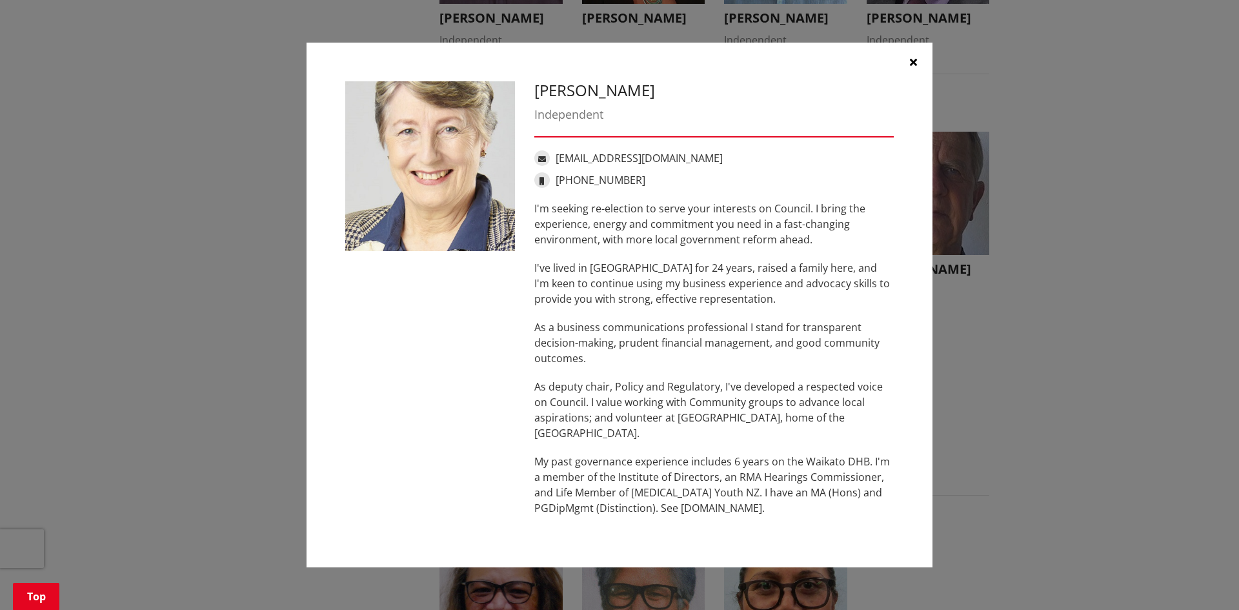
click at [910, 62] on icon "button" at bounding box center [913, 62] width 7 height 10
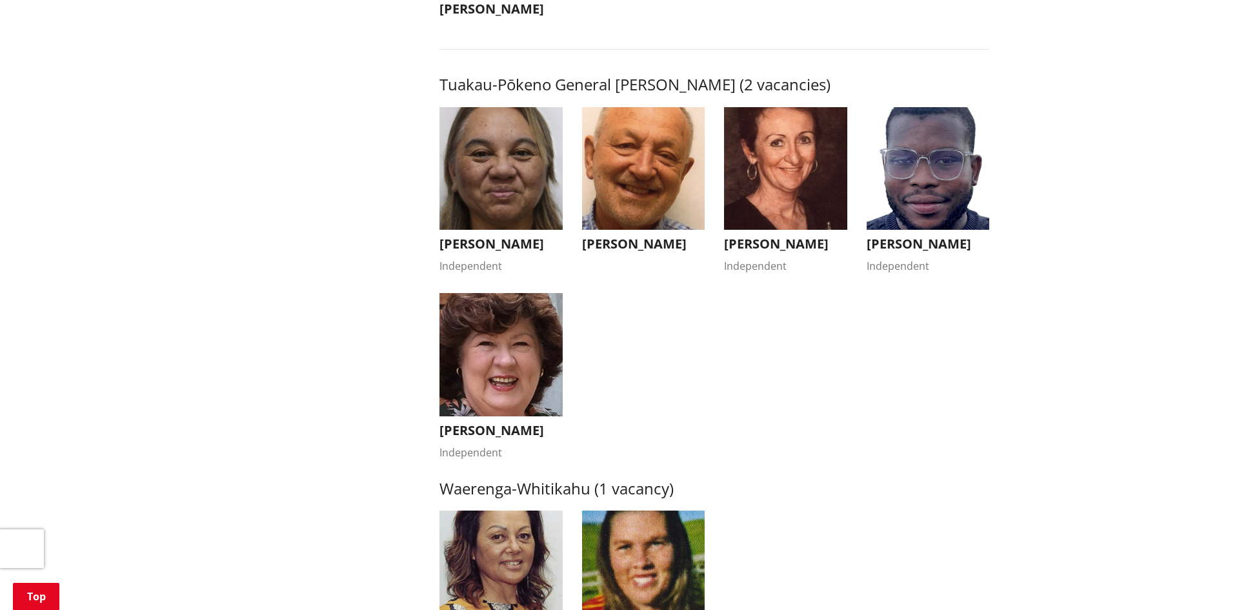
scroll to position [2207, 0]
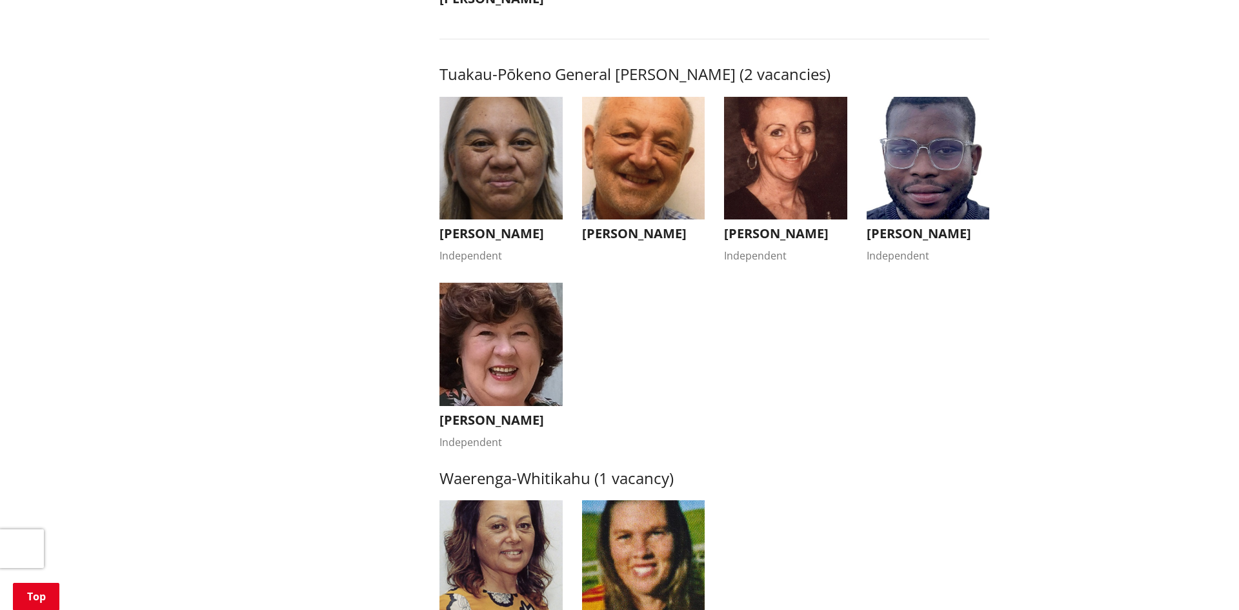
click at [540, 331] on img "button" at bounding box center [500, 344] width 123 height 123
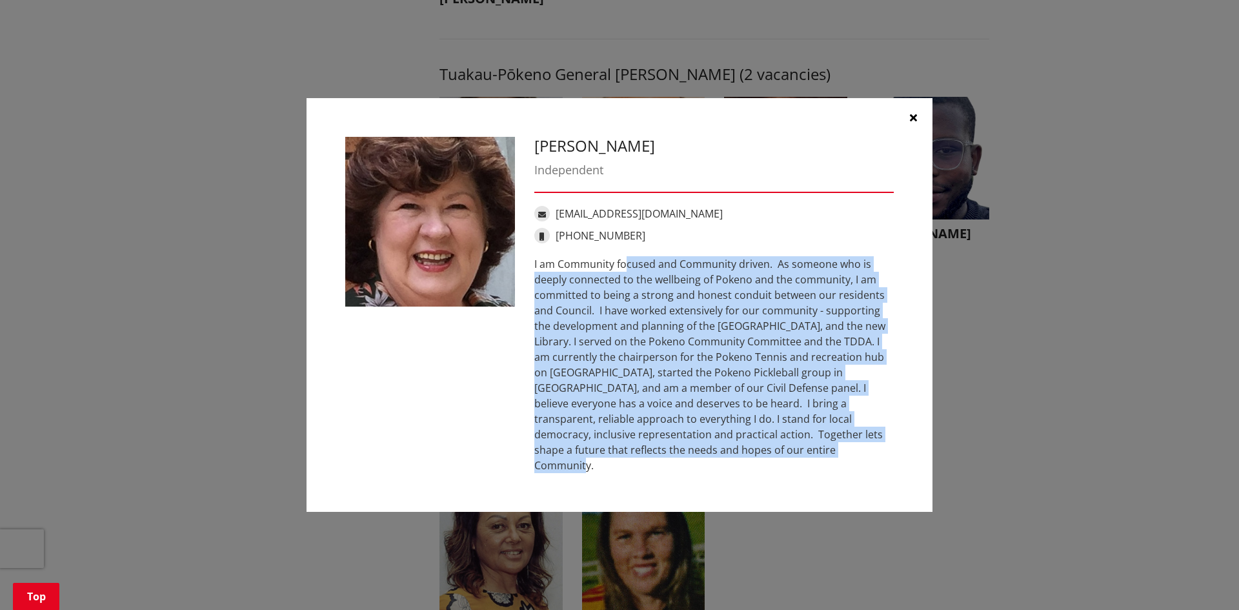
drag, startPoint x: 544, startPoint y: 267, endPoint x: 688, endPoint y: 453, distance: 235.9
click at [691, 455] on div "I am Community focused and Community driven. As someone who is deeply connected…" at bounding box center [713, 364] width 359 height 217
click at [908, 125] on button "button" at bounding box center [912, 117] width 39 height 39
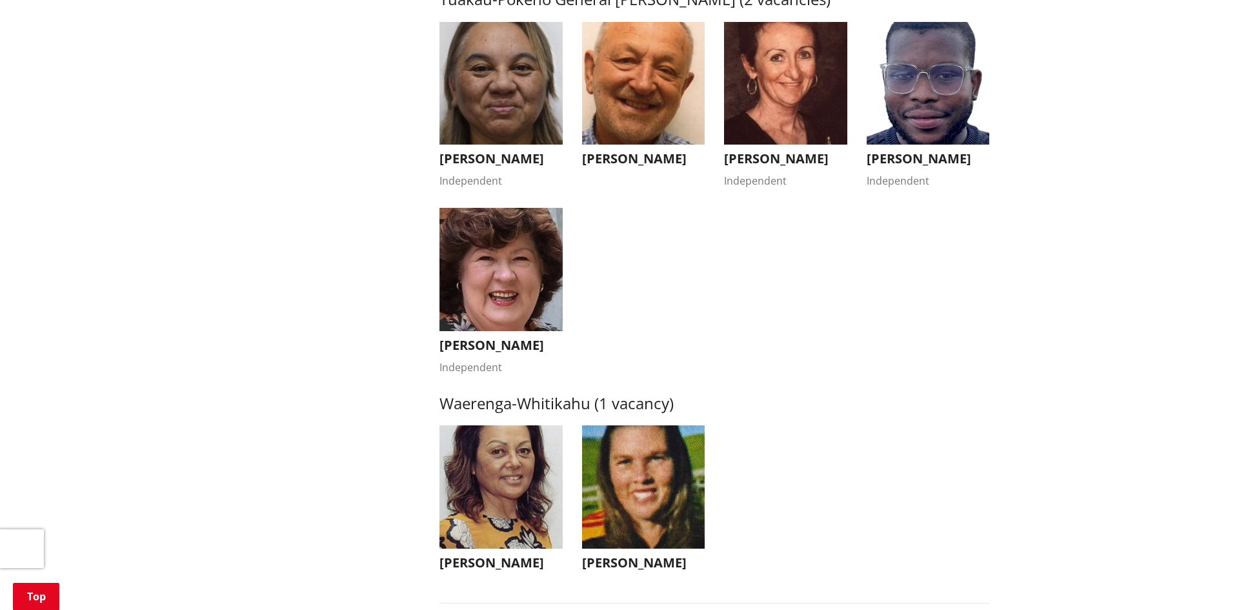
scroll to position [2457, 0]
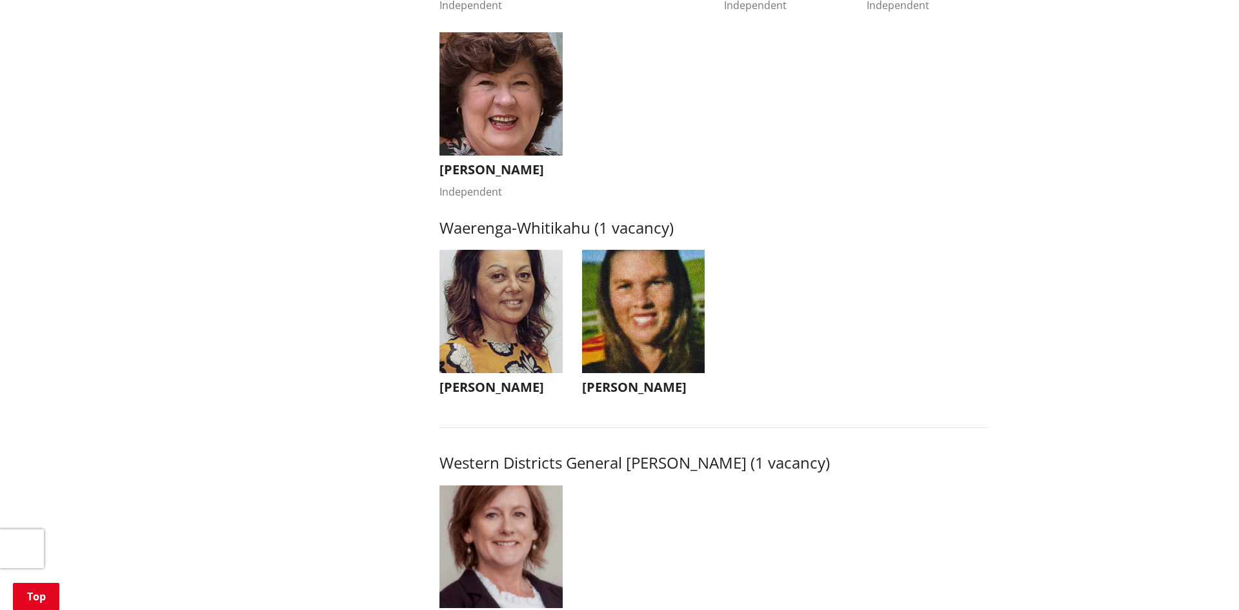
click at [613, 317] on img "button" at bounding box center [643, 311] width 123 height 123
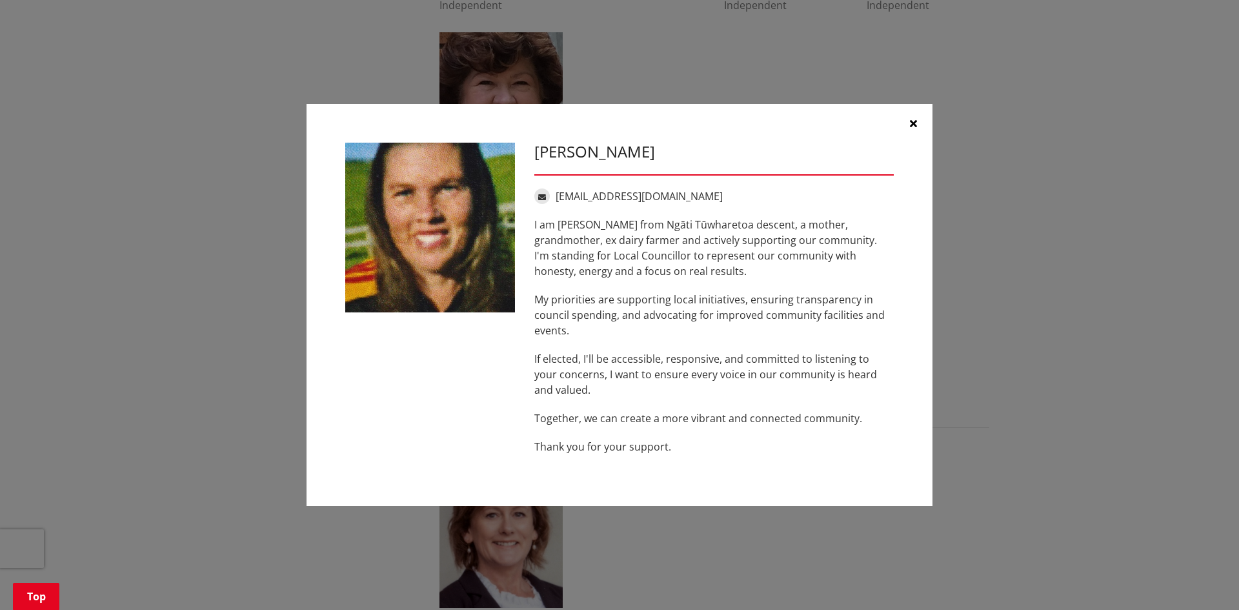
click at [916, 128] on icon "button" at bounding box center [913, 123] width 7 height 10
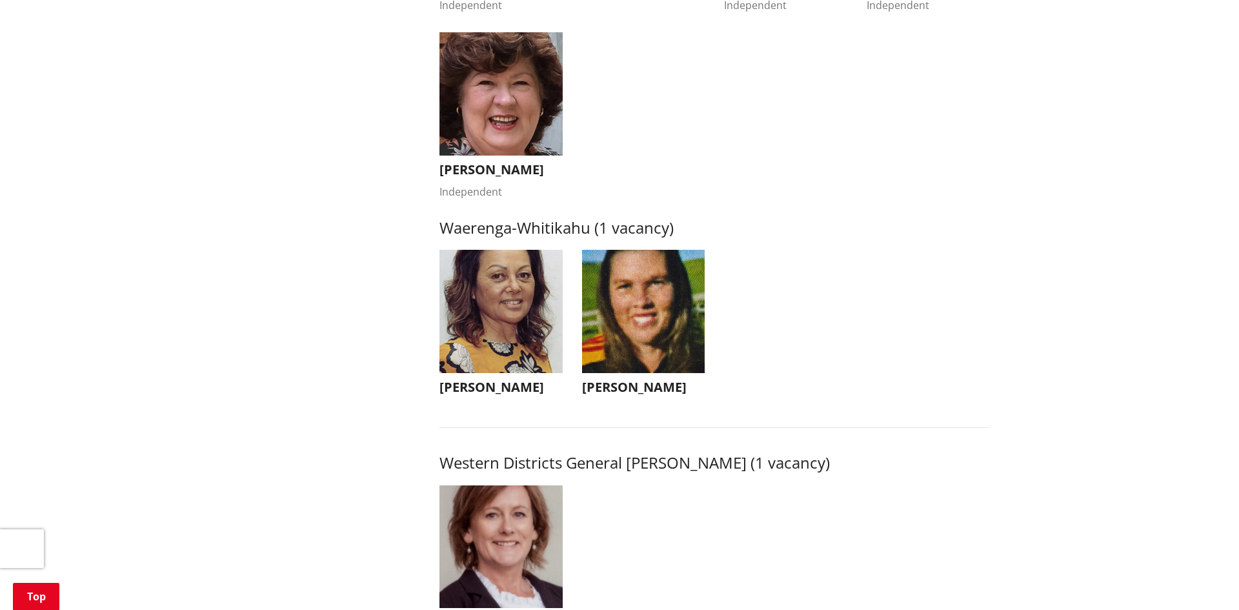
click at [495, 351] on img "button" at bounding box center [500, 311] width 123 height 123
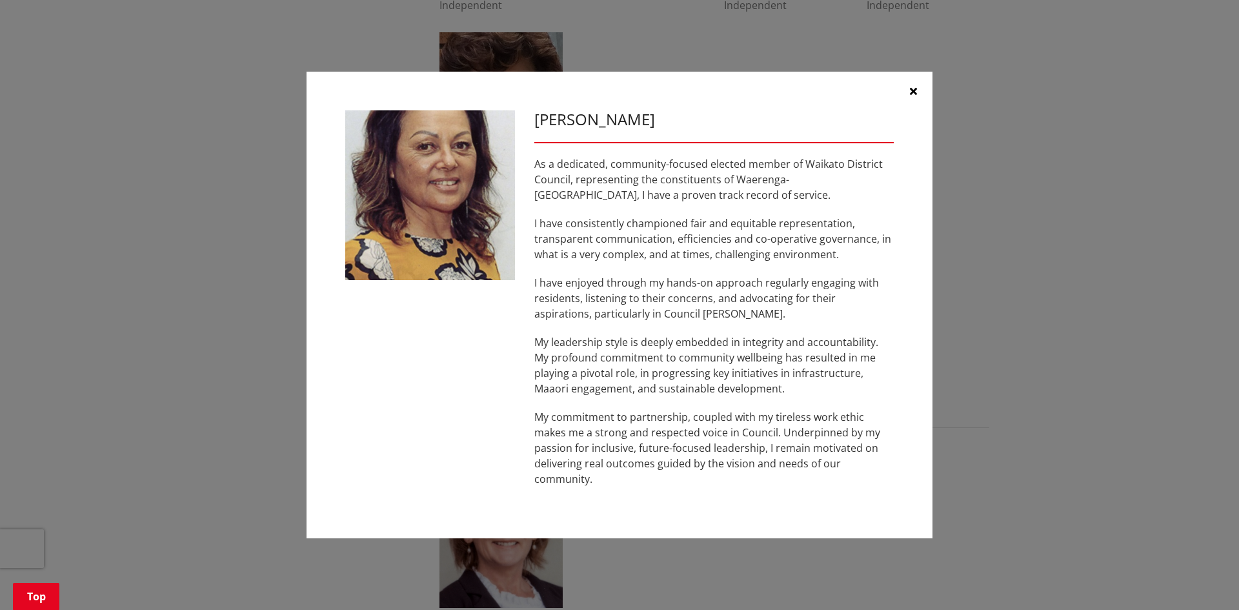
click at [917, 88] on button "button" at bounding box center [912, 91] width 39 height 39
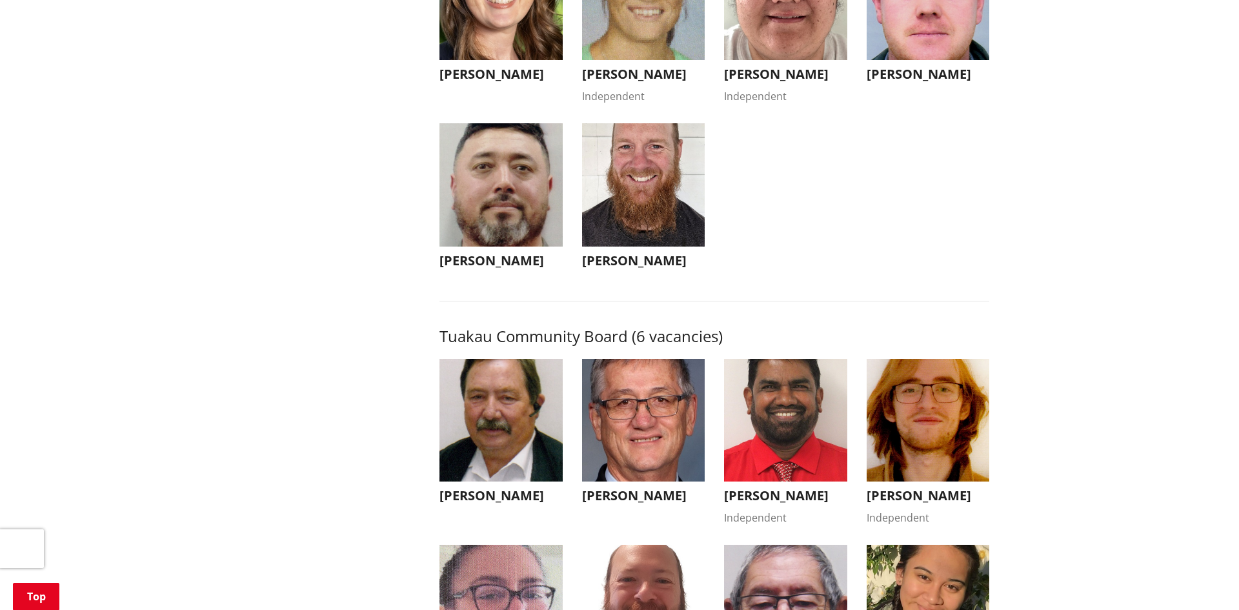
scroll to position [5315, 0]
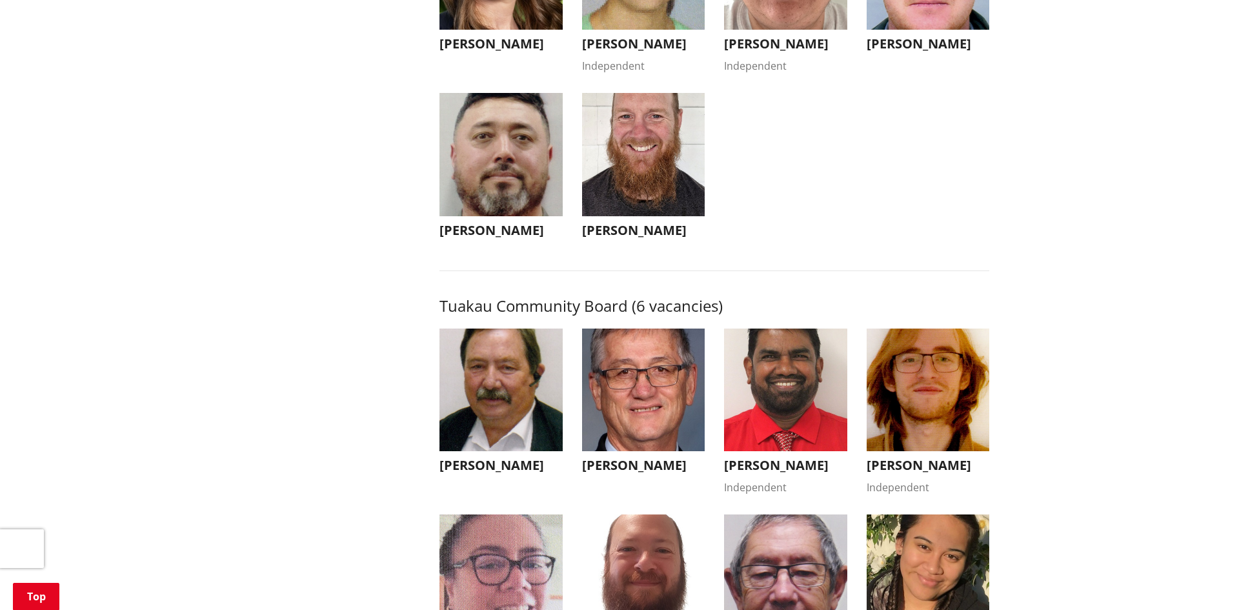
click at [668, 216] on img "button" at bounding box center [643, 154] width 123 height 123
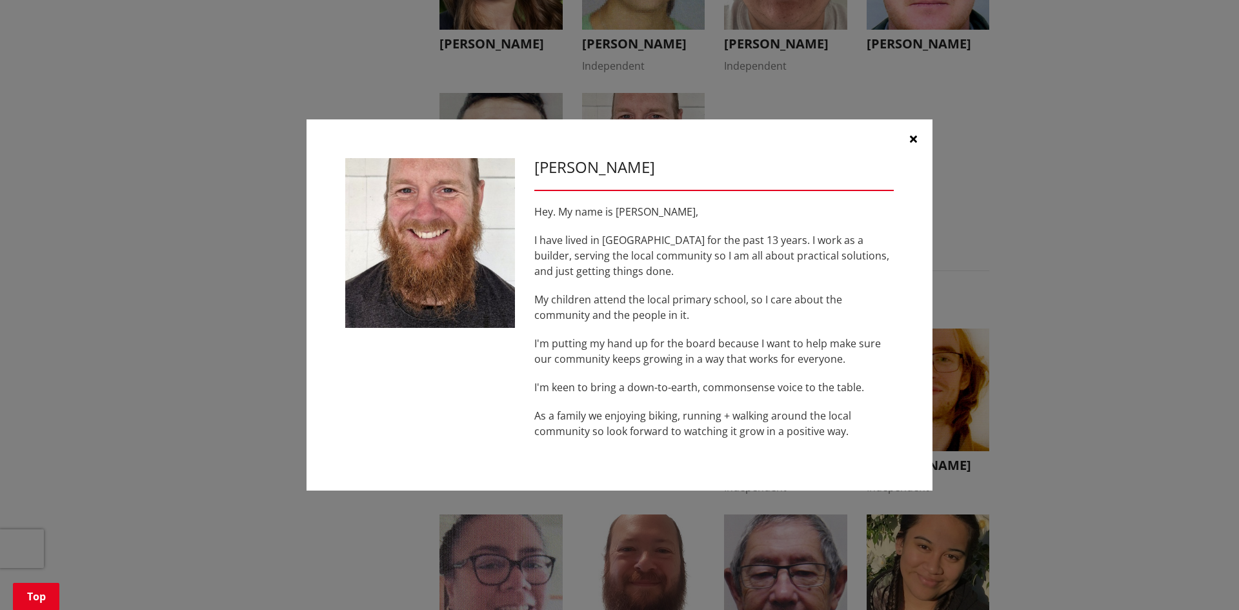
click at [917, 134] on button "button" at bounding box center [912, 138] width 39 height 39
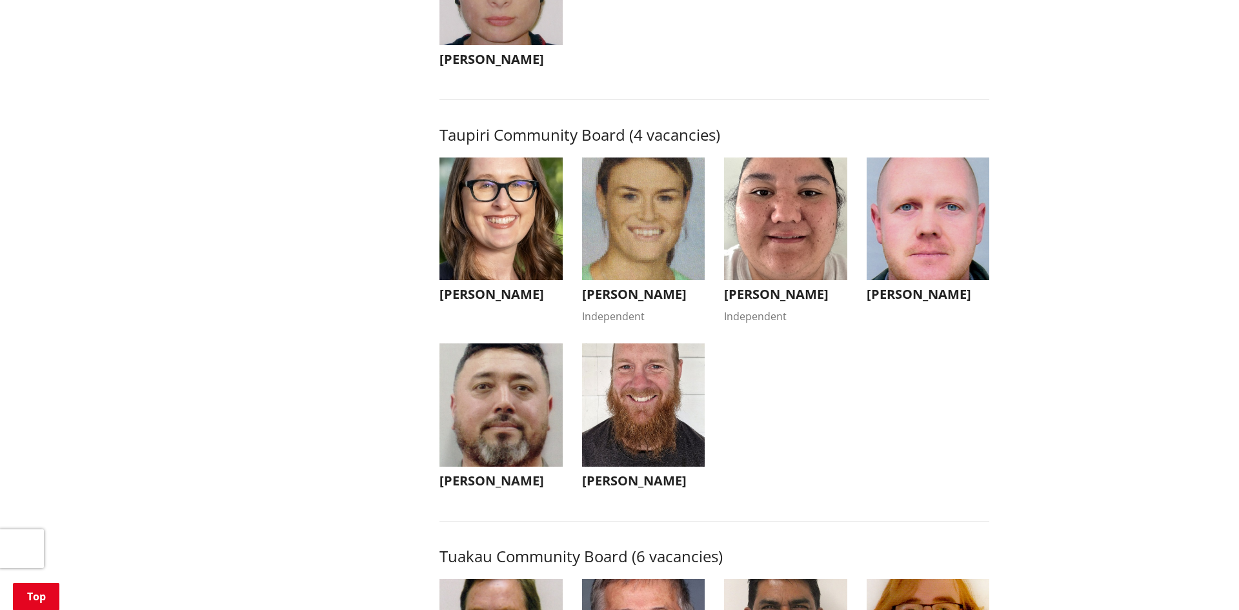
scroll to position [5117, 0]
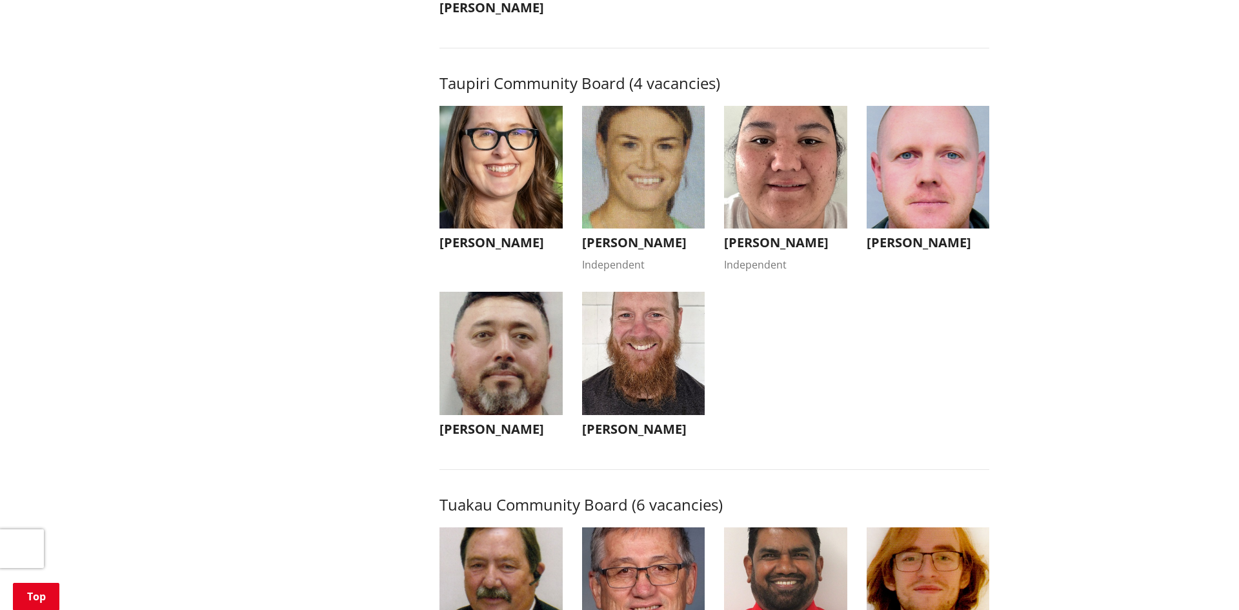
click at [932, 223] on img "button" at bounding box center [927, 167] width 123 height 123
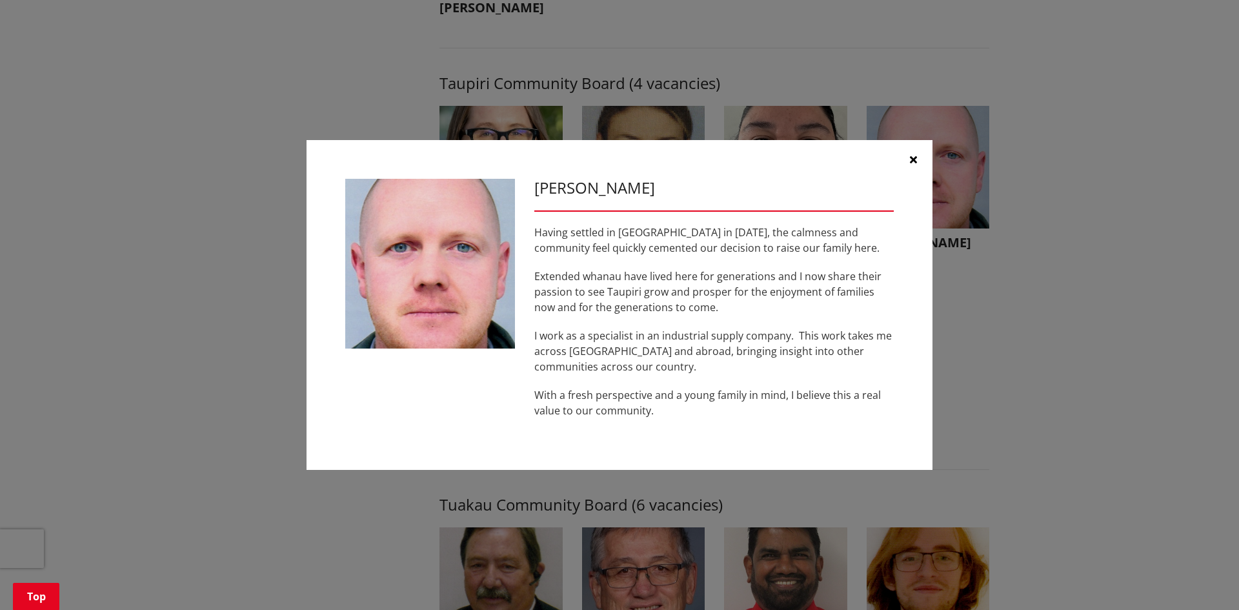
click at [907, 163] on button "button" at bounding box center [912, 159] width 39 height 39
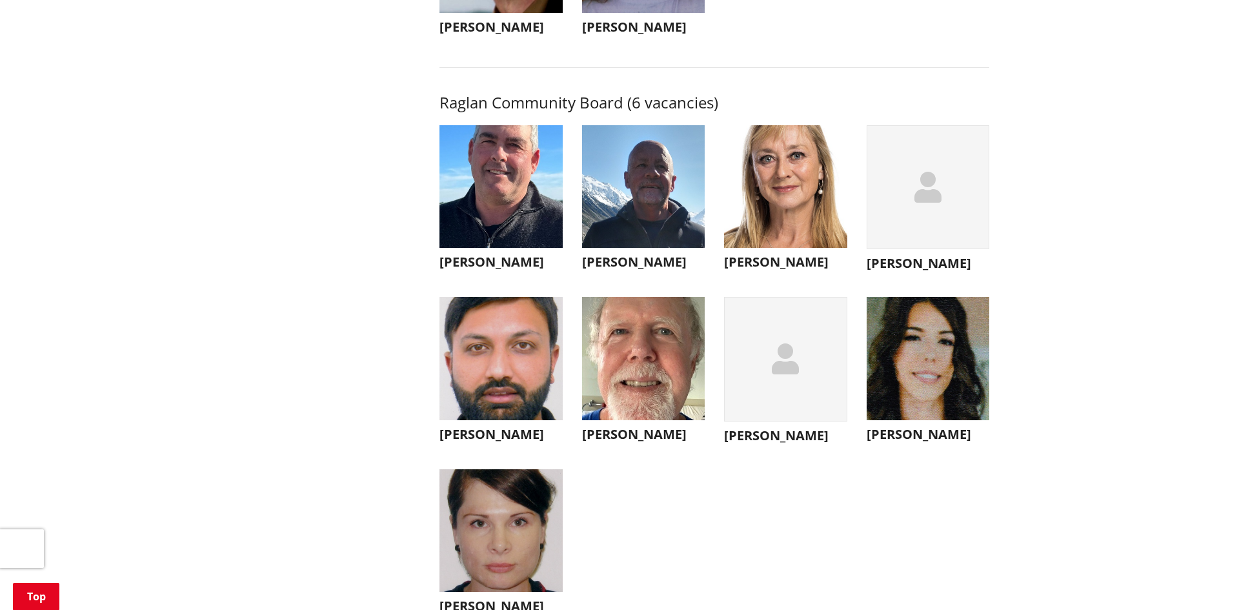
scroll to position [4423, 0]
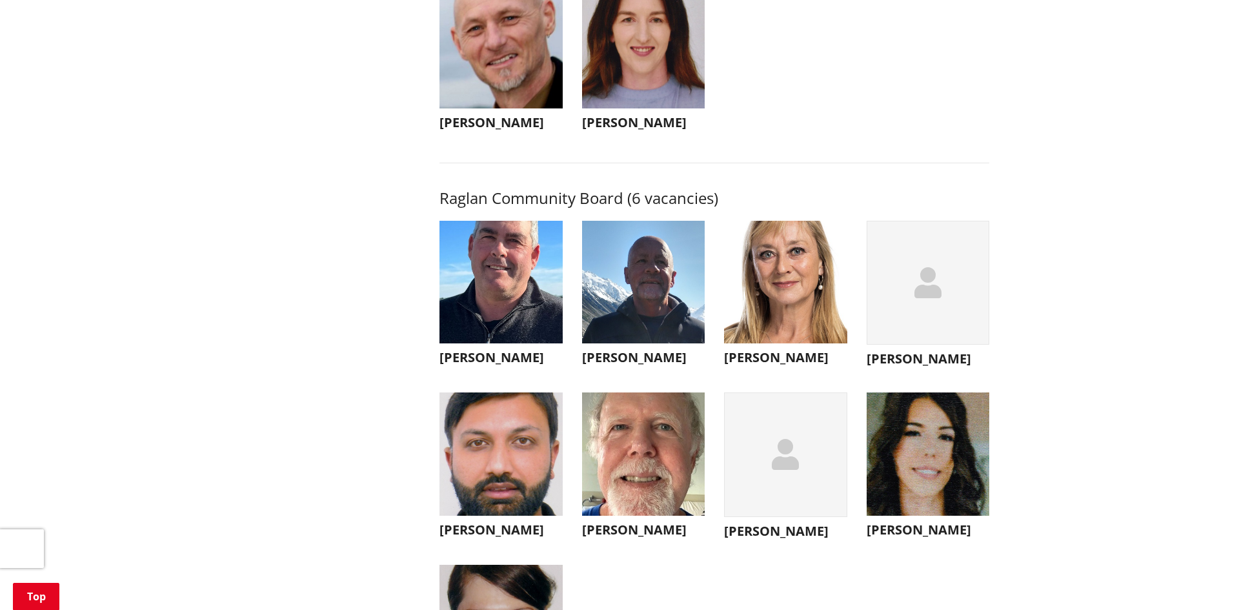
click at [761, 454] on div "button" at bounding box center [785, 454] width 123 height 124
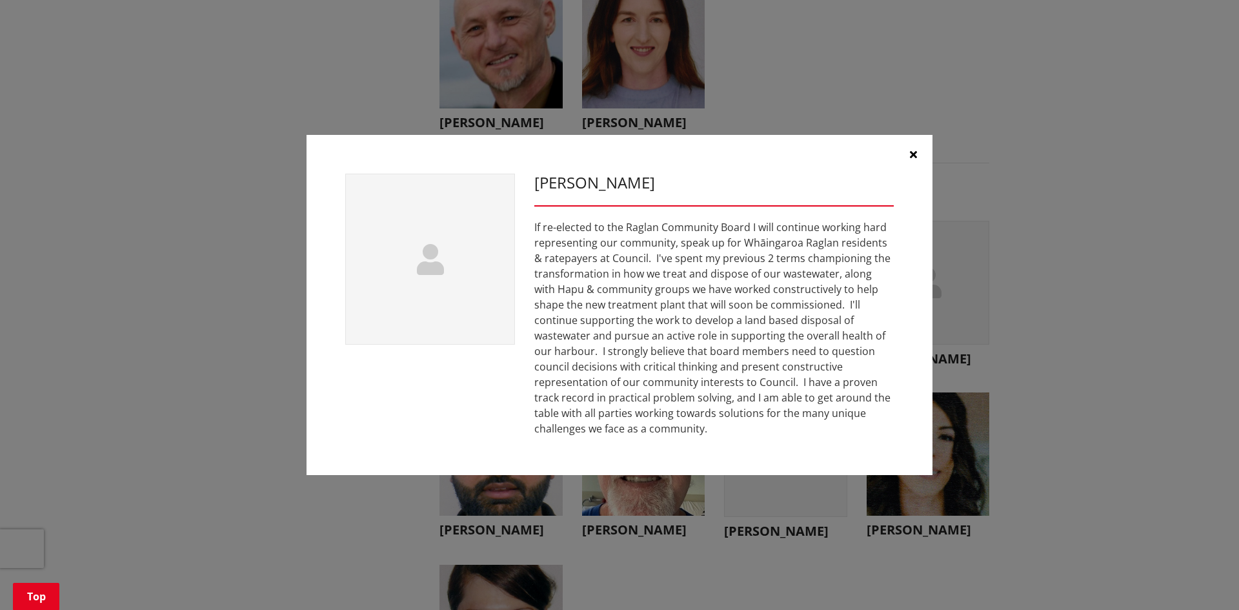
click at [921, 147] on button "button" at bounding box center [912, 154] width 39 height 39
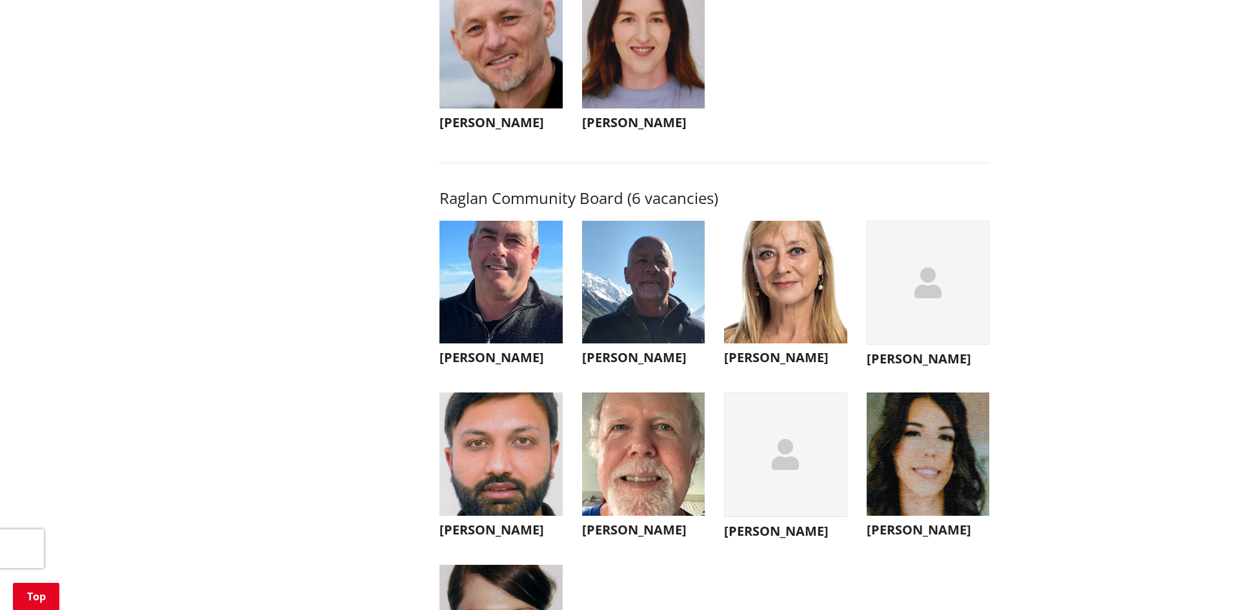
click at [988, 483] on img "button" at bounding box center [927, 453] width 123 height 123
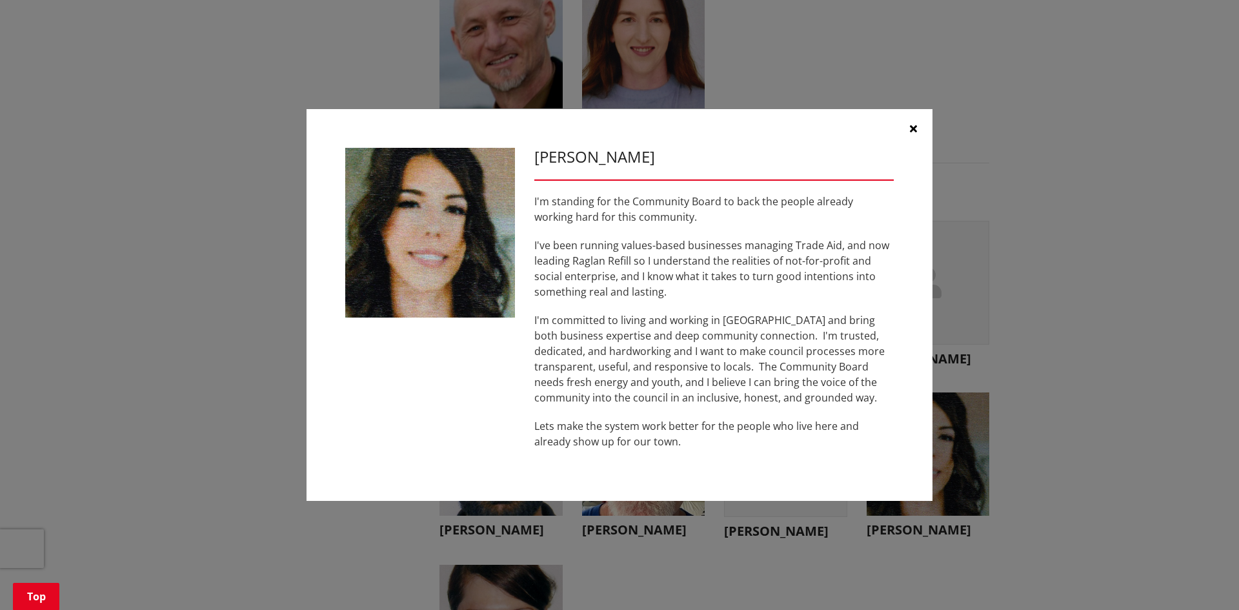
click at [915, 126] on icon "button" at bounding box center [913, 128] width 7 height 10
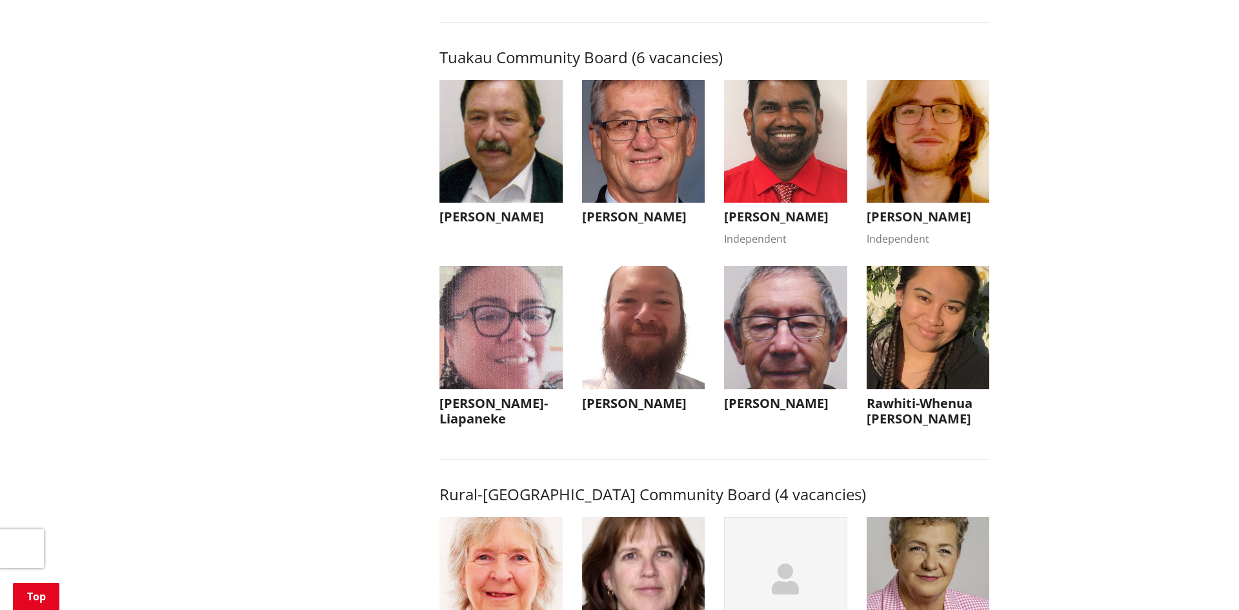
scroll to position [5563, 0]
click at [528, 204] on img "button" at bounding box center [500, 142] width 123 height 123
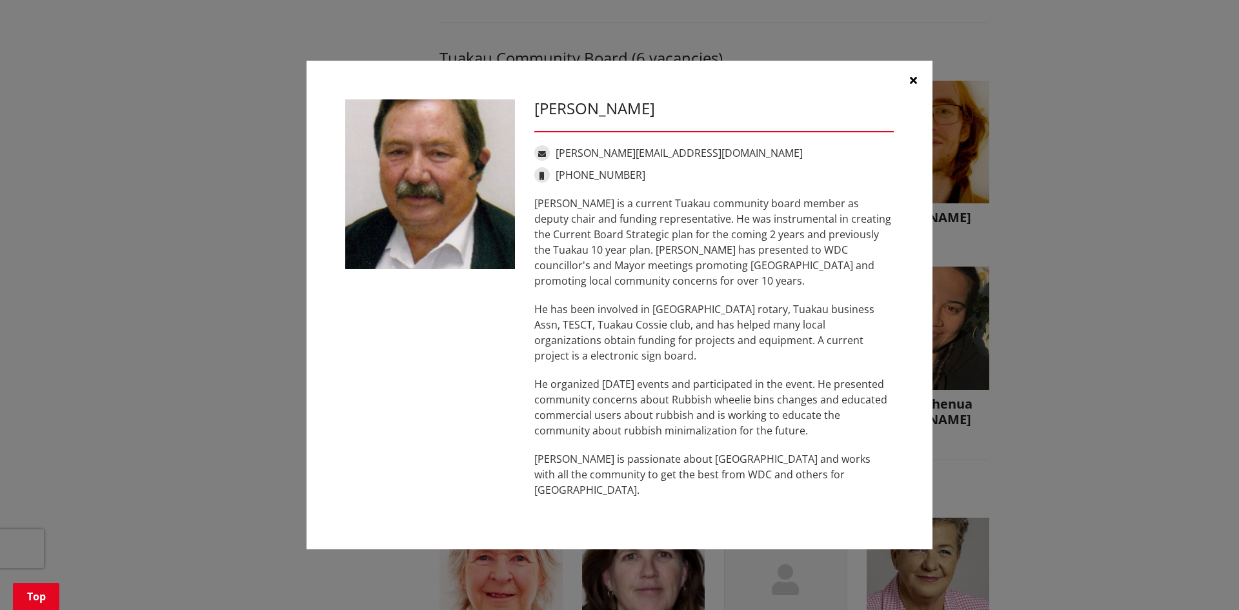
click at [910, 85] on icon "button" at bounding box center [913, 80] width 7 height 10
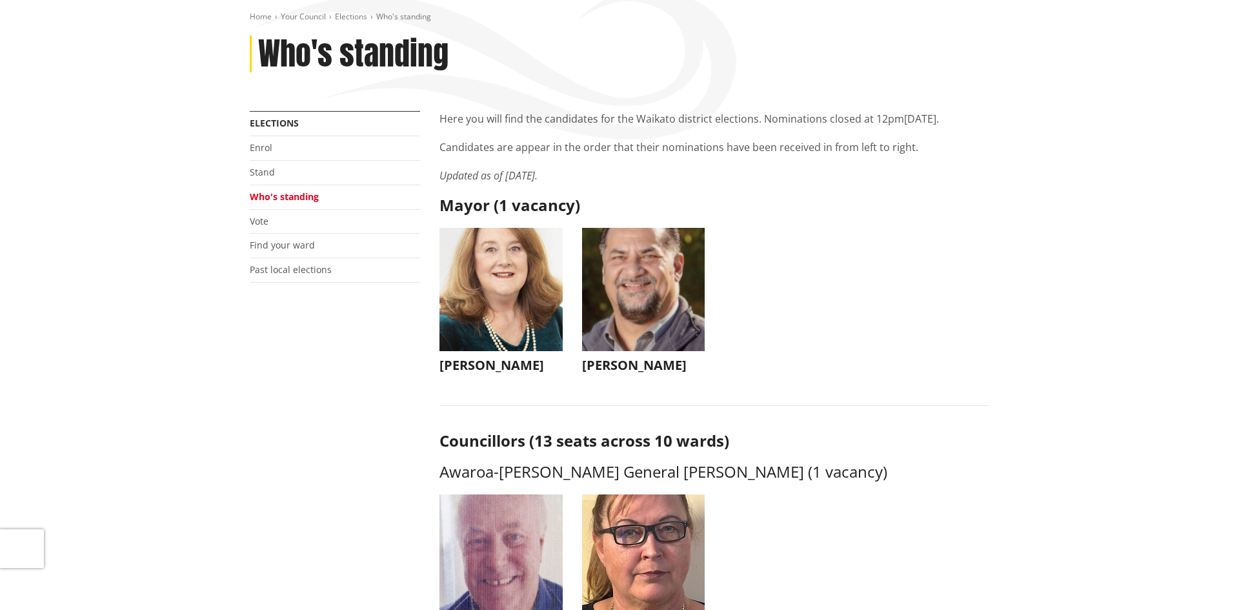
scroll to position [0, 0]
